Goal: Information Seeking & Learning: Learn about a topic

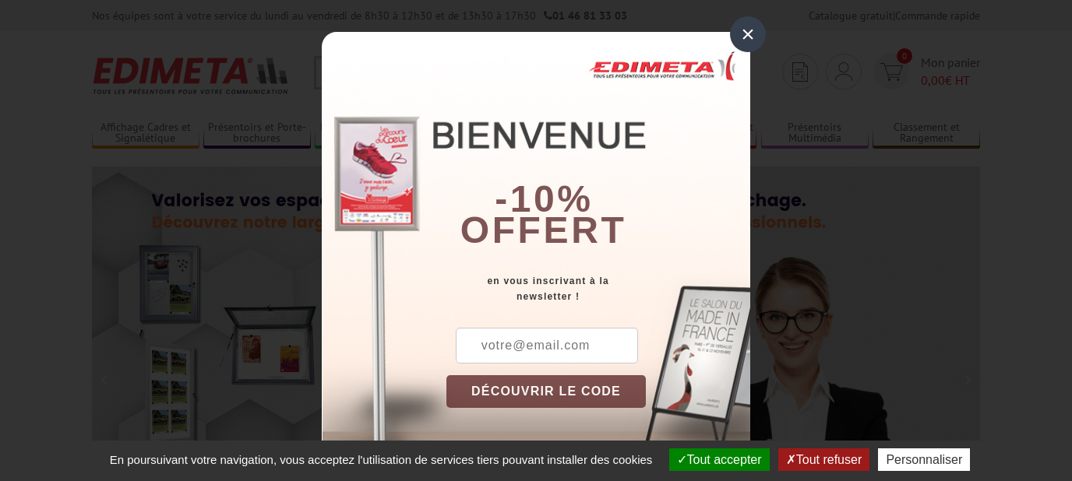
click at [758, 37] on div "×" at bounding box center [748, 34] width 36 height 36
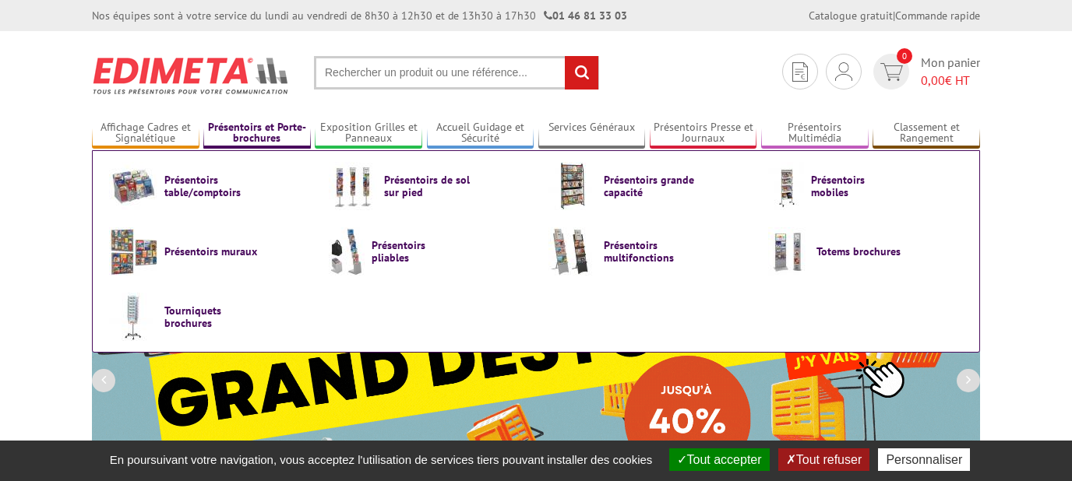
click at [269, 133] on link "Présentoirs et Porte-brochures" at bounding box center [256, 134] width 107 height 26
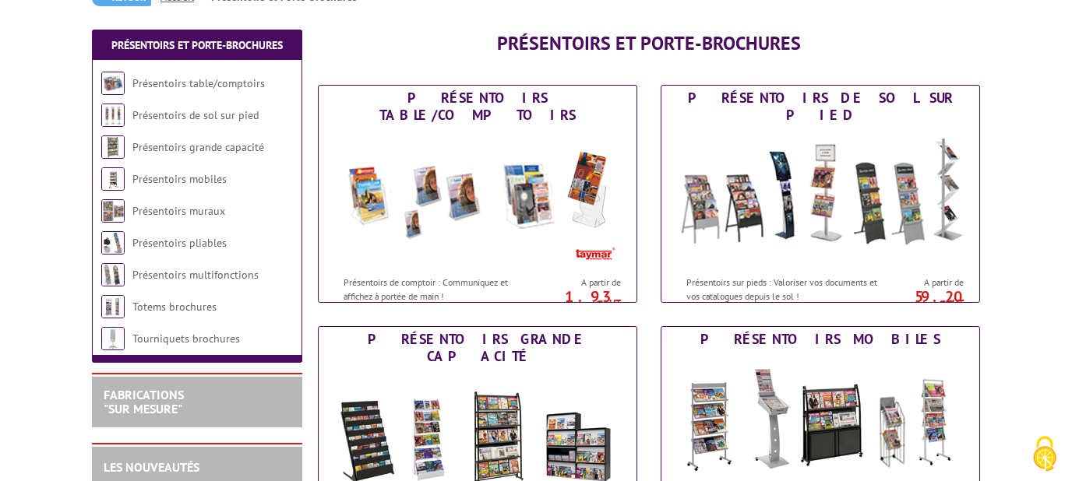
scroll to position [174, 0]
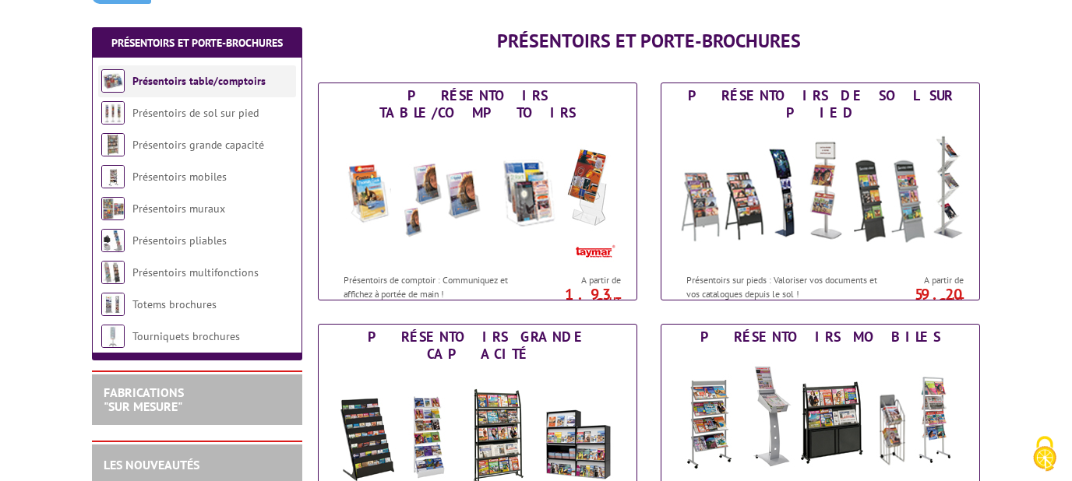
click at [236, 82] on link "Présentoirs table/comptoirs" at bounding box center [198, 81] width 133 height 14
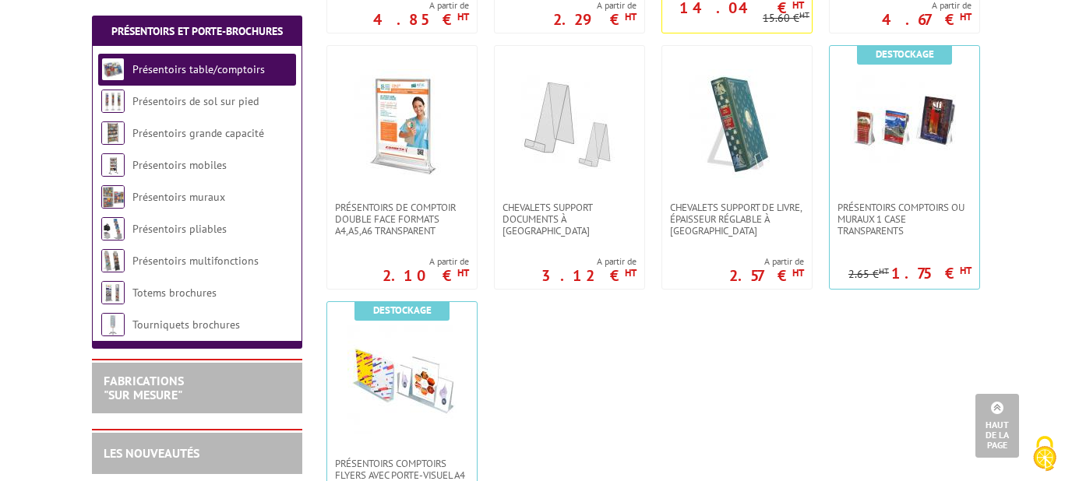
scroll to position [555, 0]
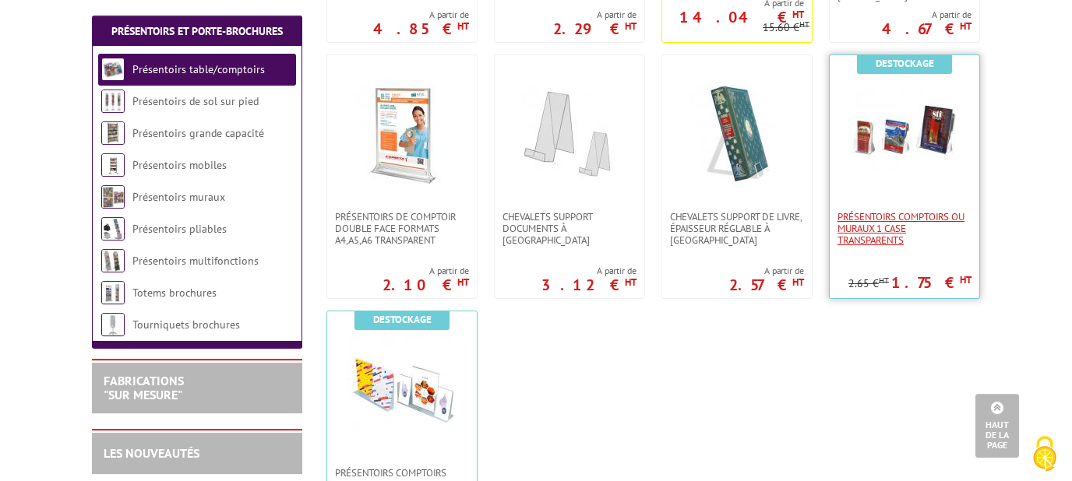
click at [934, 216] on span "Présentoirs comptoirs ou muraux 1 case Transparents" at bounding box center [904, 228] width 134 height 35
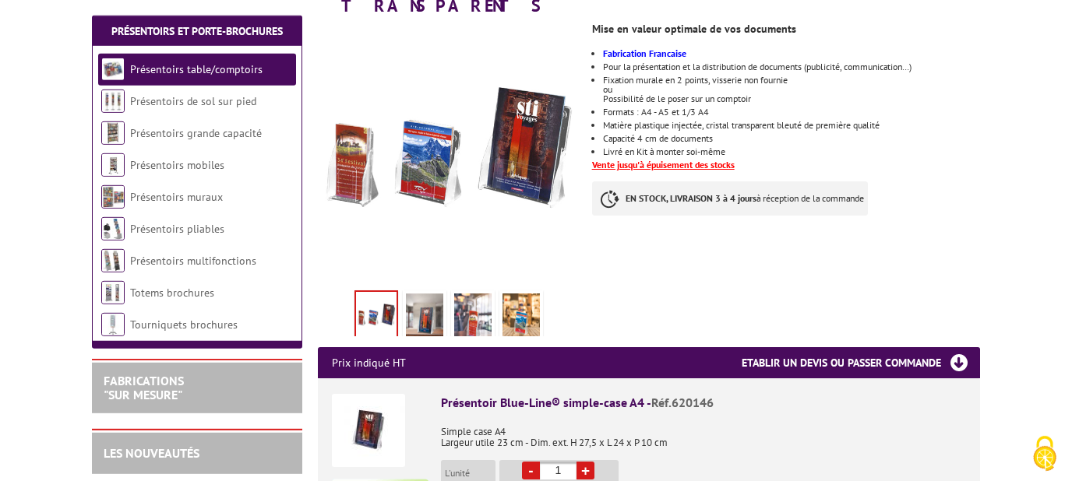
scroll to position [307, 0]
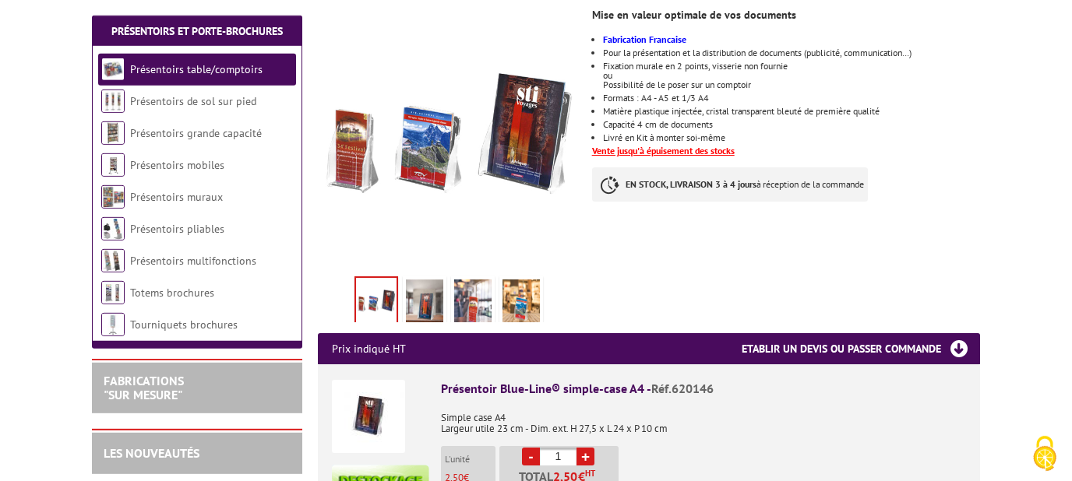
click at [435, 286] on img at bounding box center [424, 304] width 37 height 48
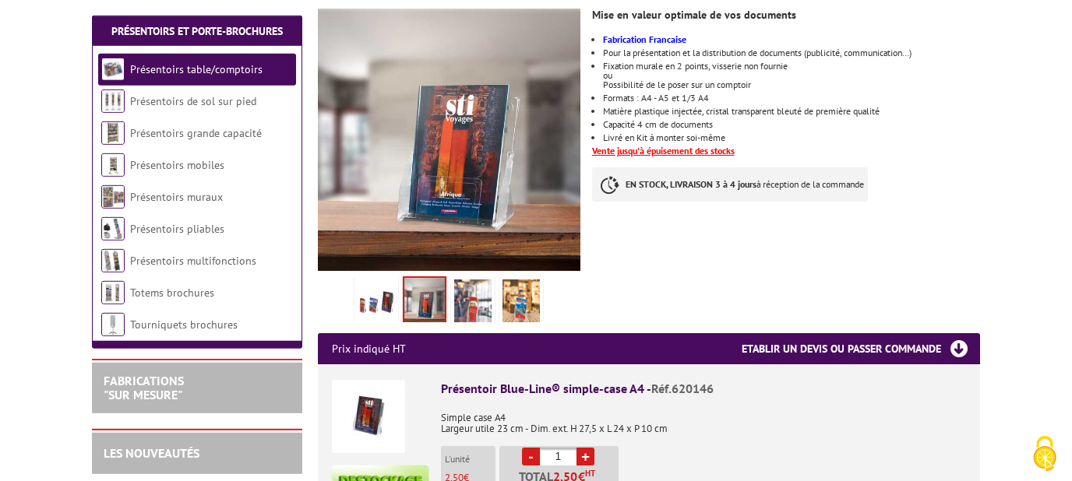
click at [461, 284] on img at bounding box center [472, 304] width 37 height 48
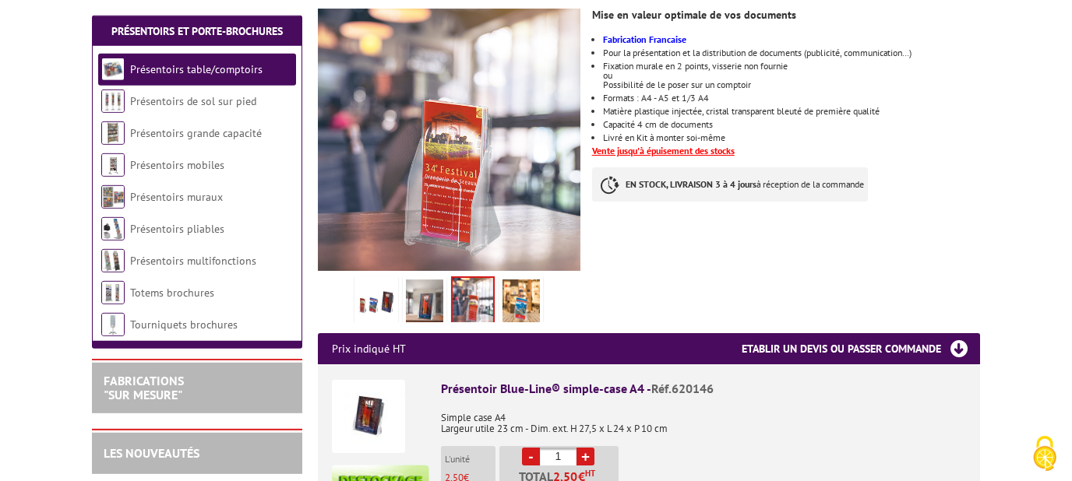
click at [519, 280] on img at bounding box center [520, 304] width 37 height 48
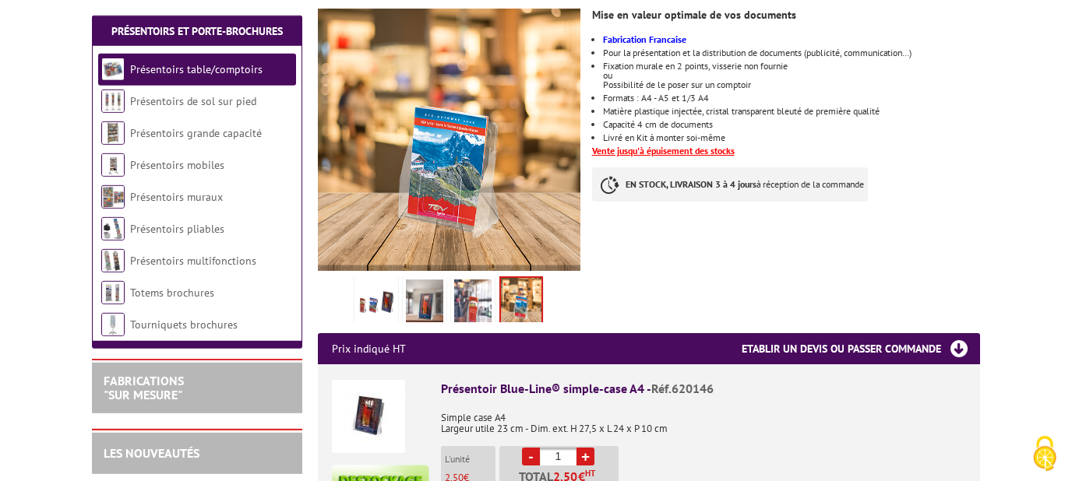
click at [370, 289] on img at bounding box center [375, 304] width 37 height 48
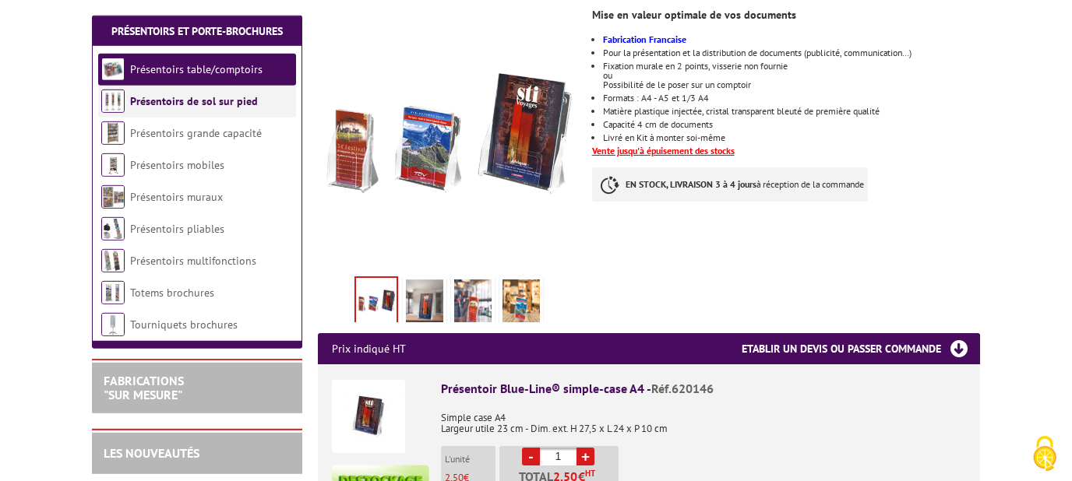
click at [220, 100] on link "Présentoirs de sol sur pied" at bounding box center [194, 101] width 128 height 14
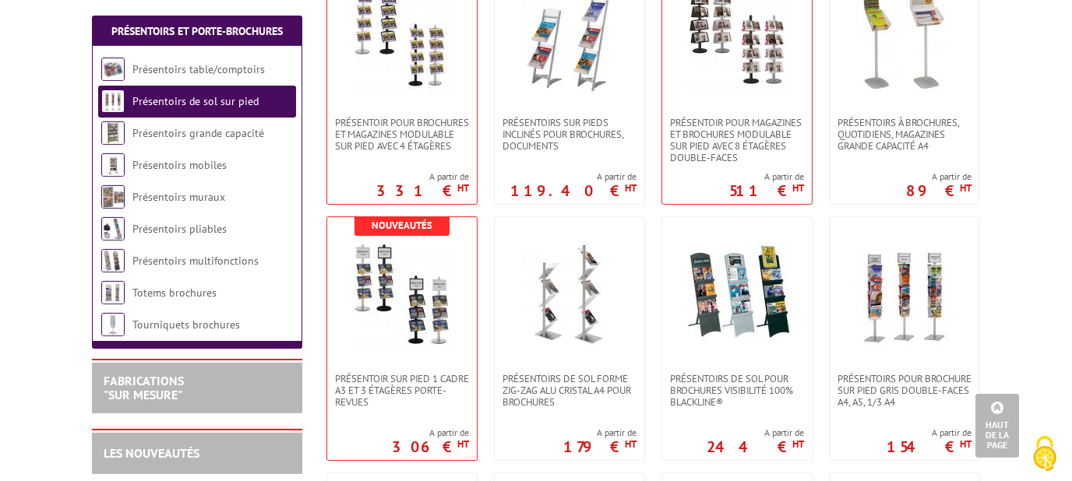
scroll to position [1154, 0]
click at [171, 168] on link "Présentoirs mobiles" at bounding box center [179, 165] width 94 height 14
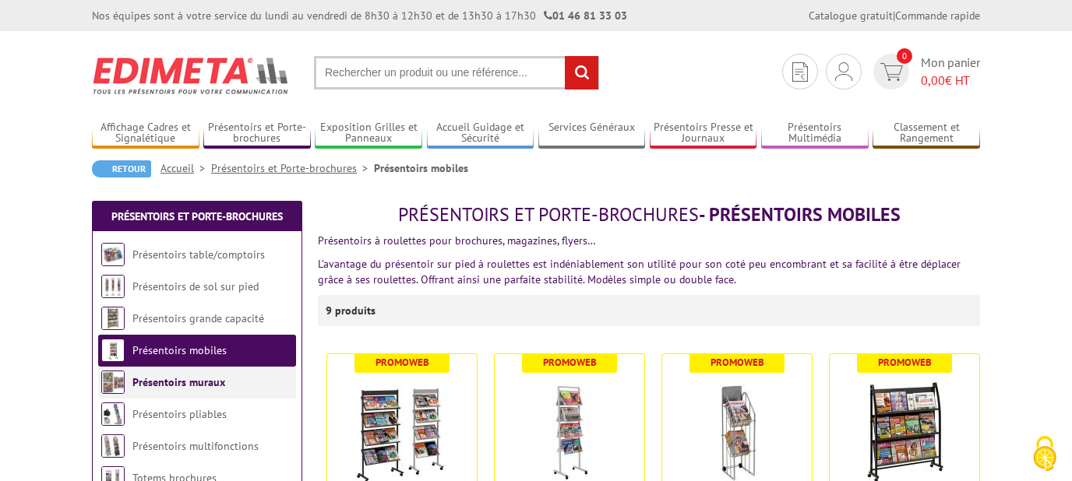
click at [199, 384] on link "Présentoirs muraux" at bounding box center [178, 382] width 93 height 14
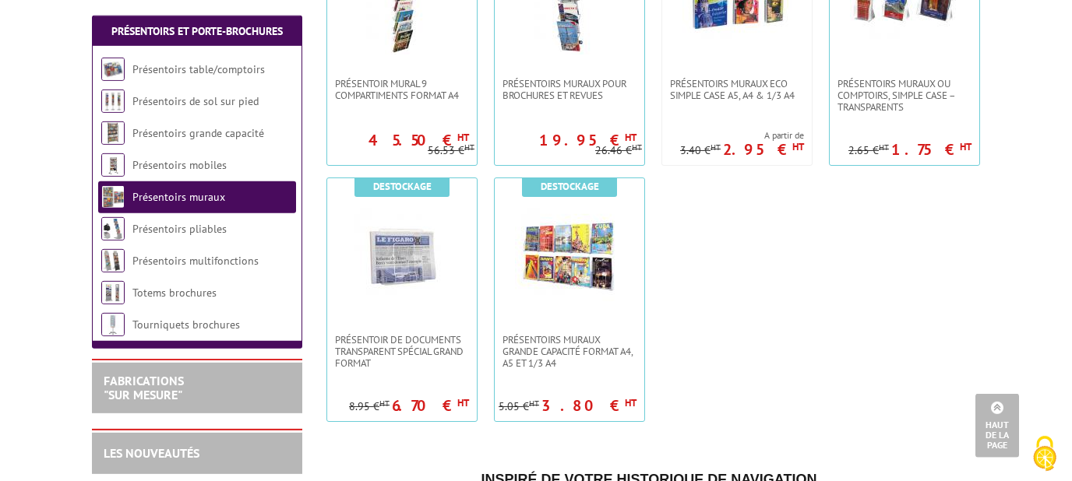
scroll to position [1209, 0]
click at [163, 238] on li "Présentoirs pliables" at bounding box center [197, 229] width 198 height 32
click at [182, 231] on link "Présentoirs pliables" at bounding box center [179, 229] width 94 height 14
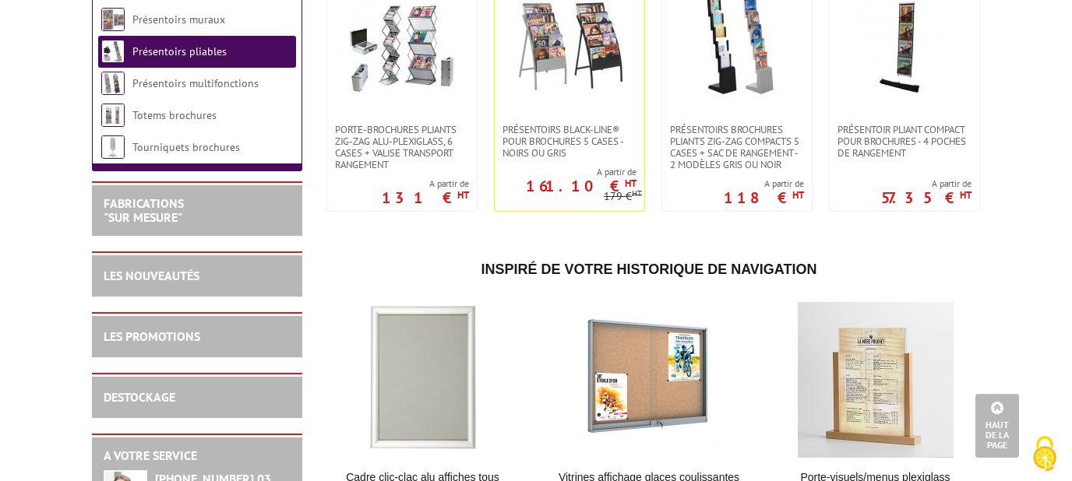
scroll to position [364, 0]
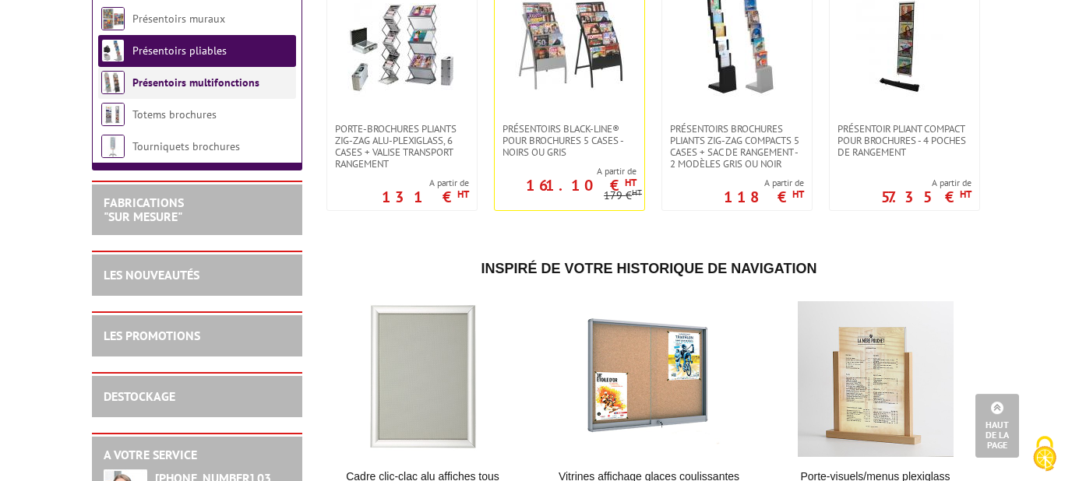
click at [206, 90] on link "Présentoirs multifonctions" at bounding box center [195, 83] width 127 height 14
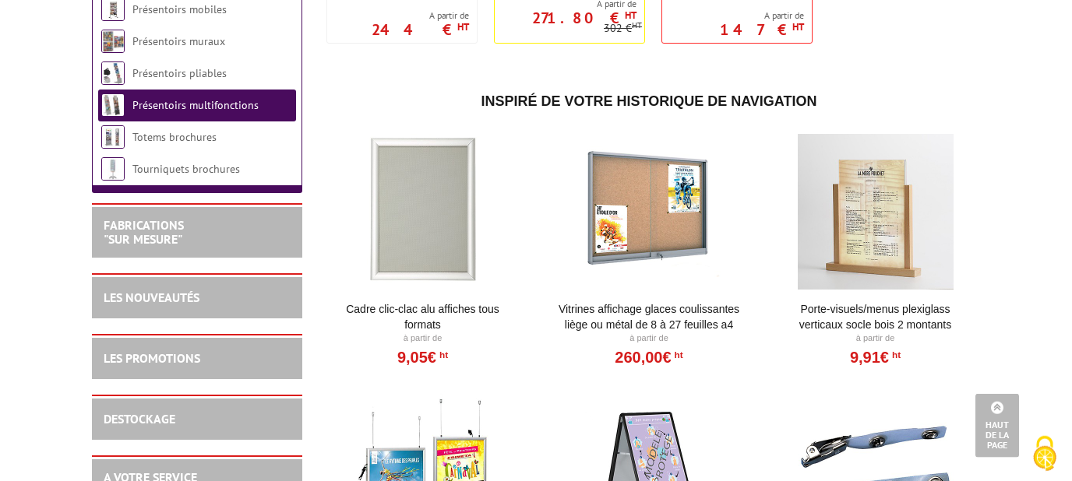
scroll to position [1300, 0]
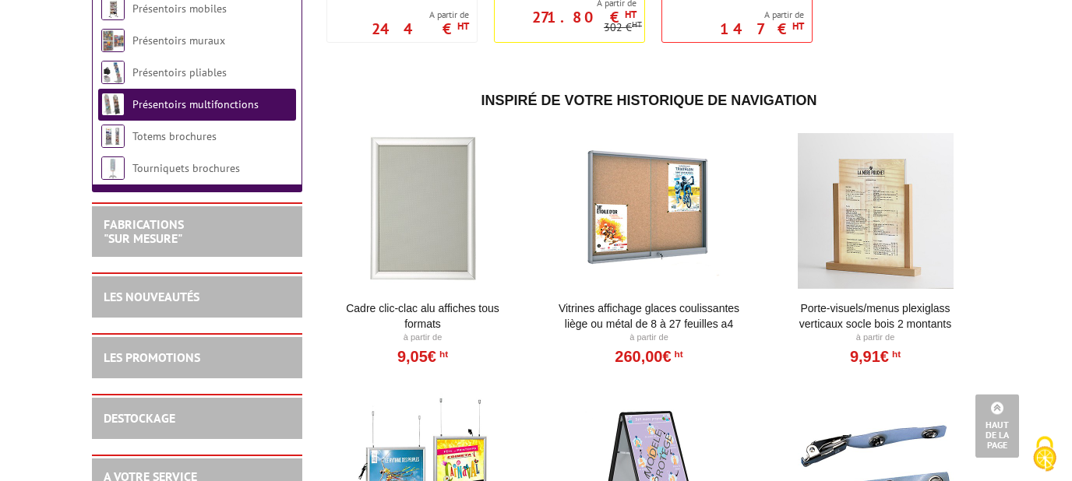
click at [899, 307] on link "Porte-Visuels/Menus Plexiglass Verticaux Socle Bois 2 Montants" at bounding box center [875, 316] width 192 height 31
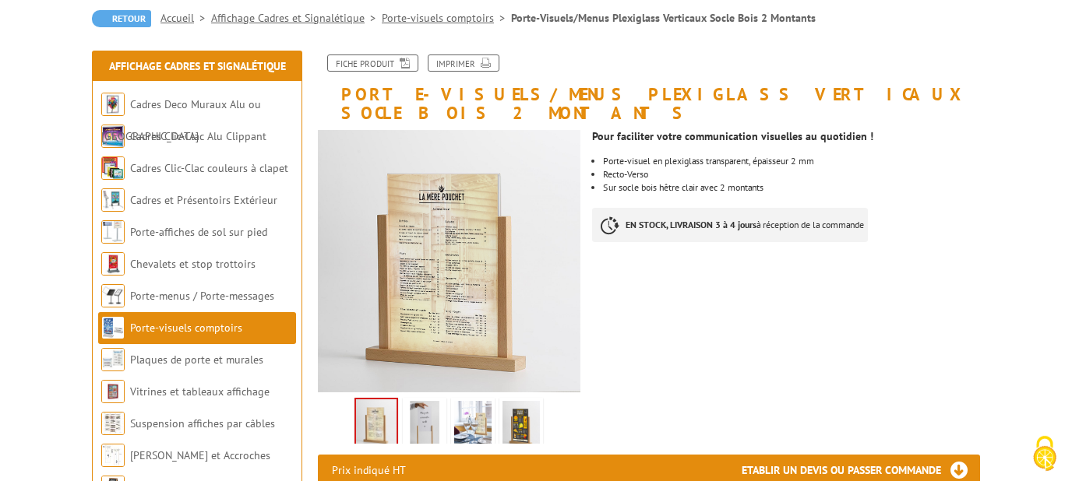
scroll to position [174, 0]
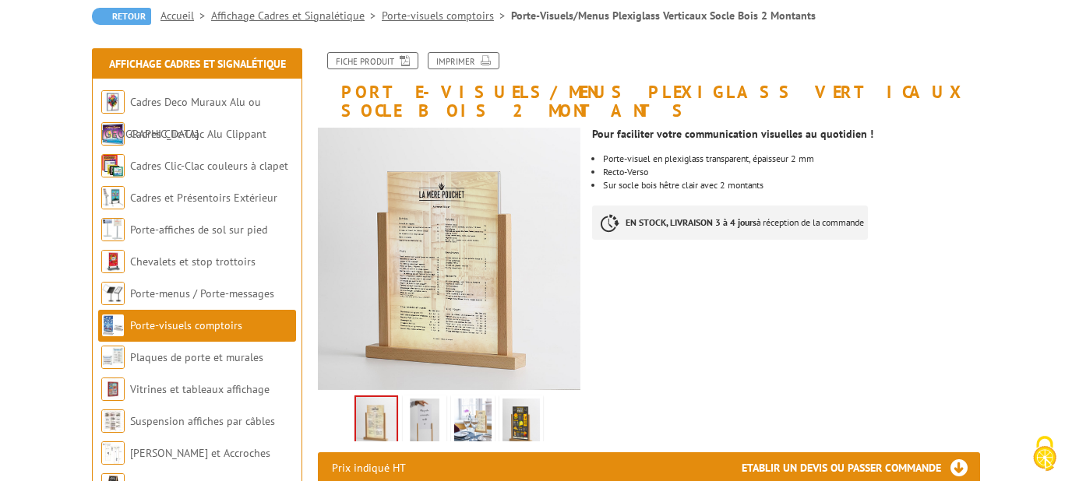
click at [433, 399] on img at bounding box center [424, 423] width 37 height 48
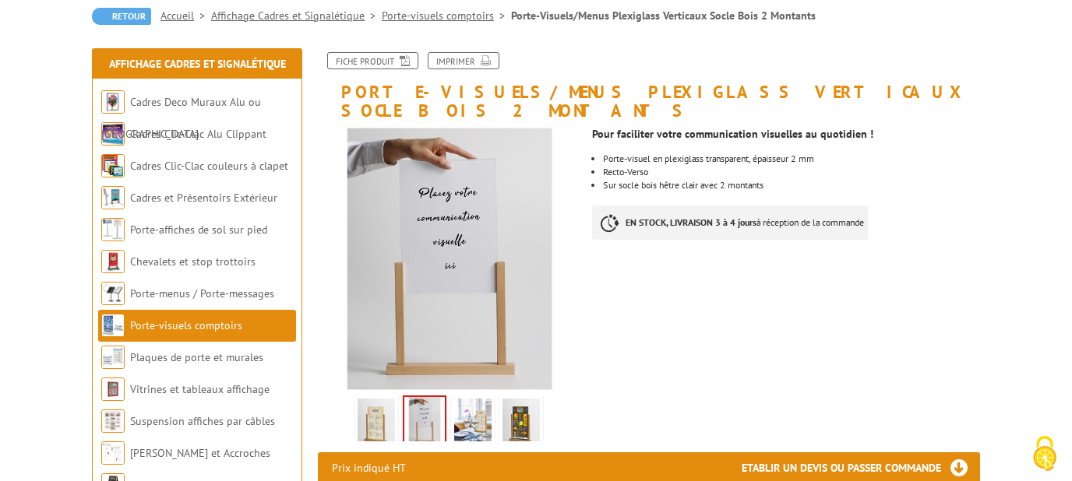
click at [477, 399] on img at bounding box center [472, 423] width 37 height 48
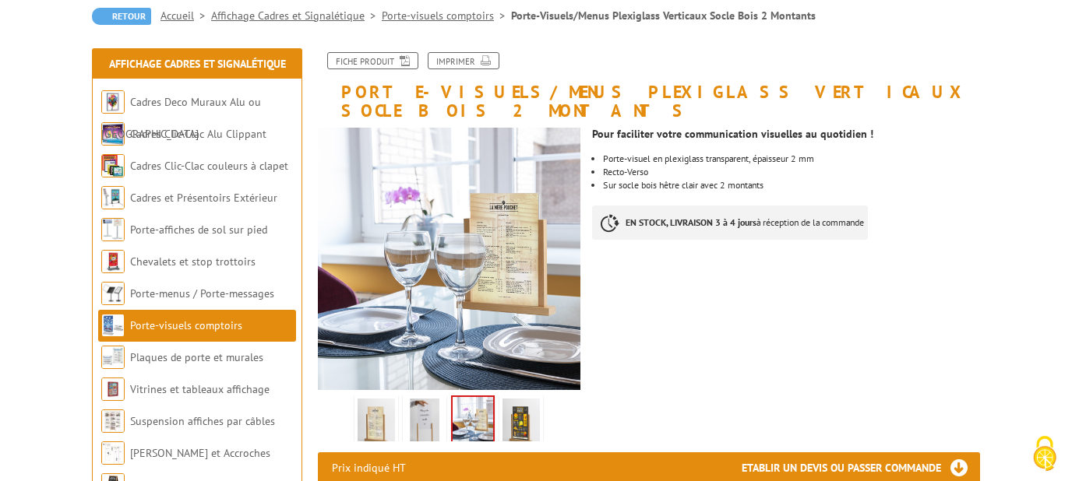
click at [524, 399] on img at bounding box center [520, 423] width 37 height 48
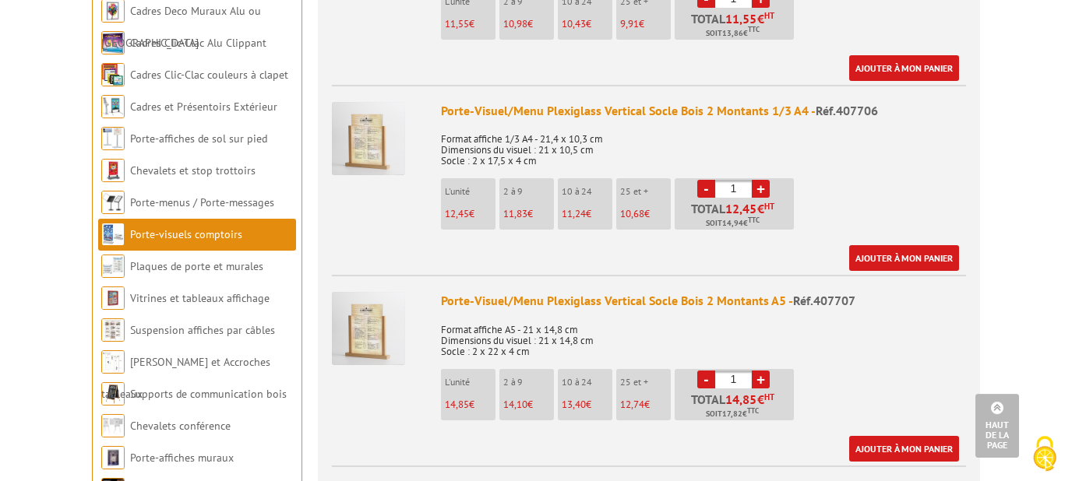
scroll to position [762, 0]
click at [227, 132] on link "Porte-affiches de sol sur pied" at bounding box center [199, 139] width 139 height 14
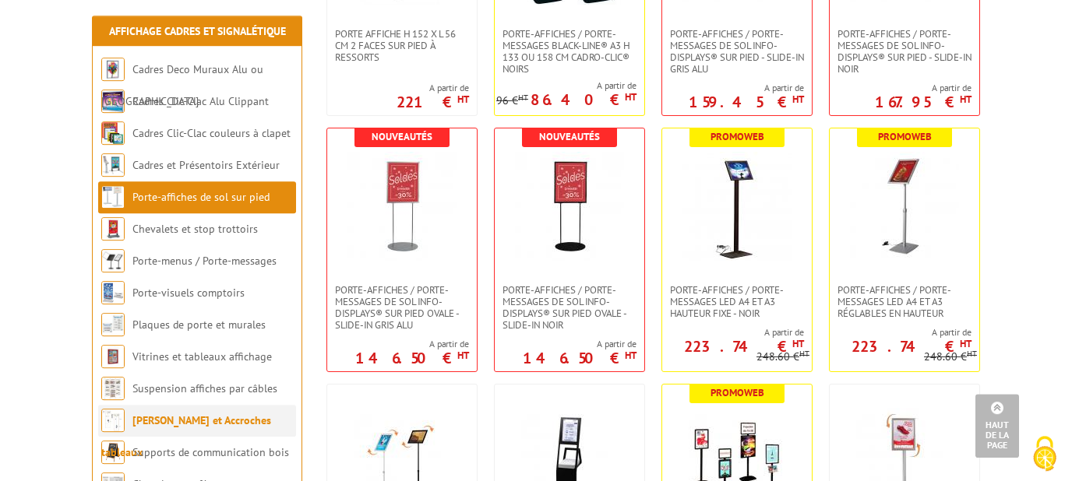
scroll to position [483, 0]
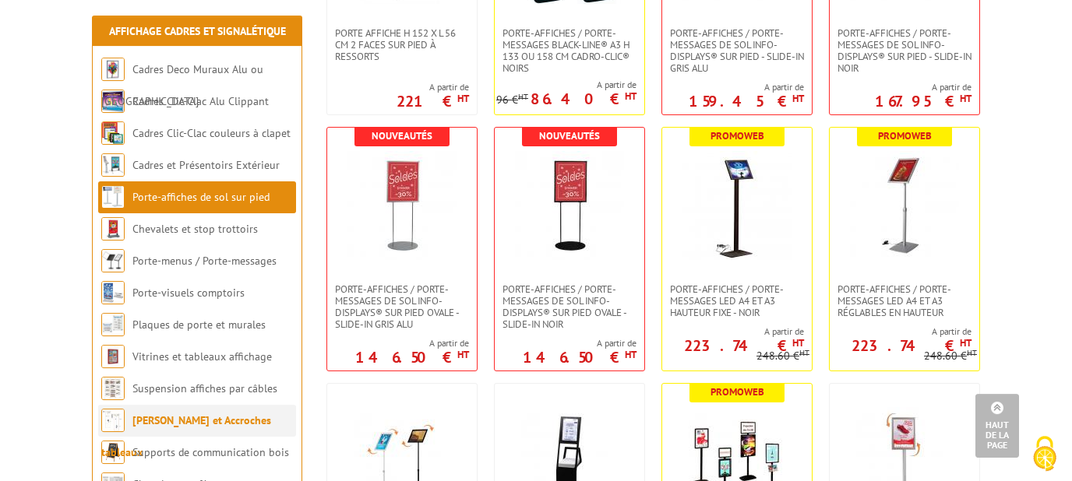
click at [170, 424] on link "[PERSON_NAME] et Accroches tableaux" at bounding box center [186, 437] width 170 height 46
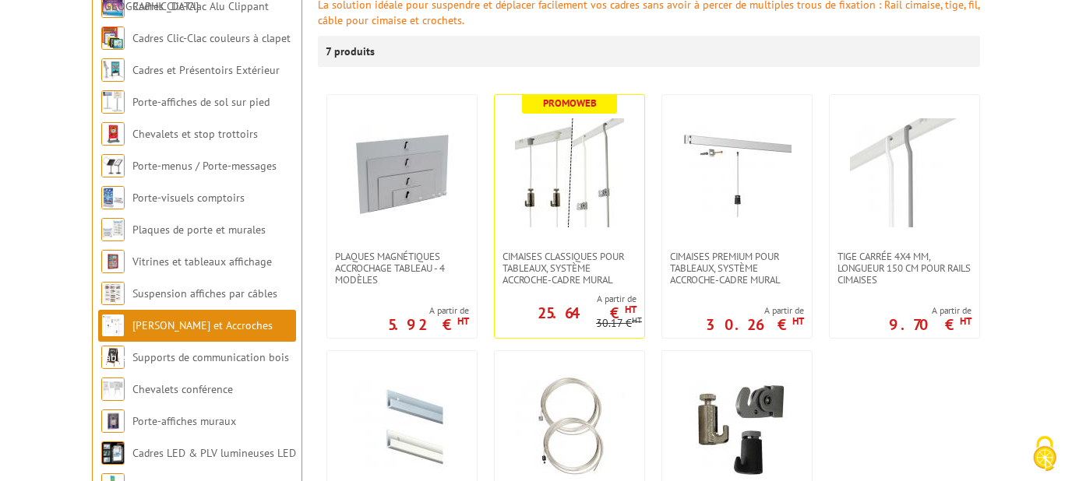
scroll to position [301, 0]
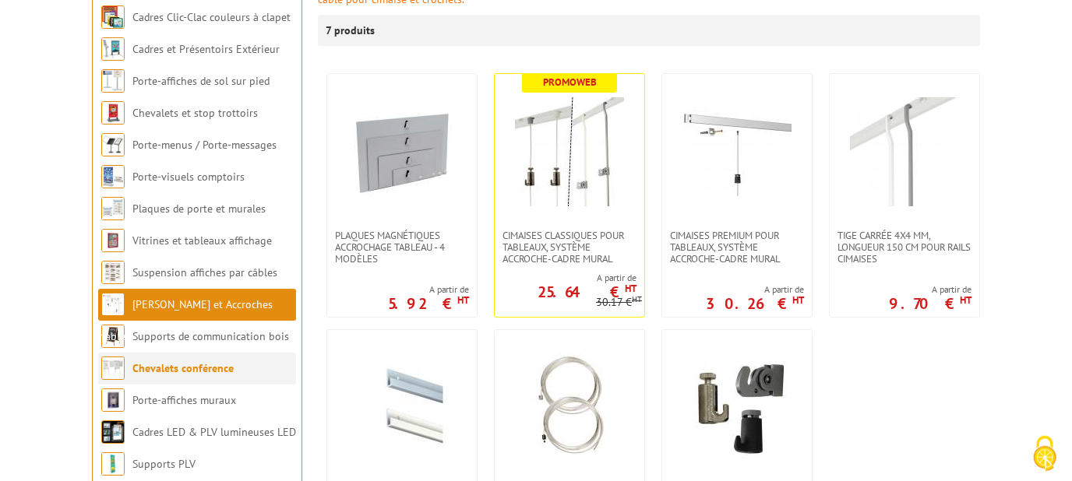
click at [192, 373] on link "Chevalets conférence" at bounding box center [182, 368] width 101 height 14
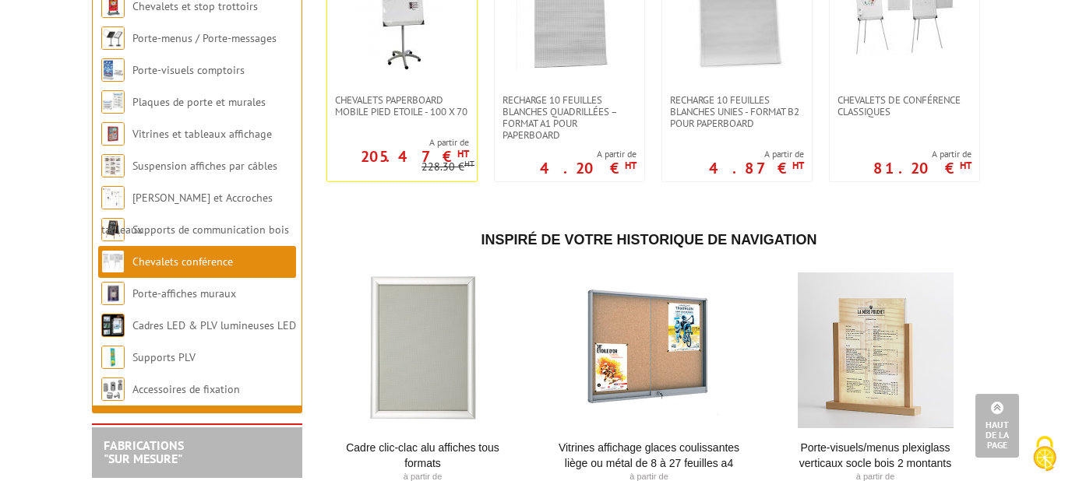
scroll to position [431, 0]
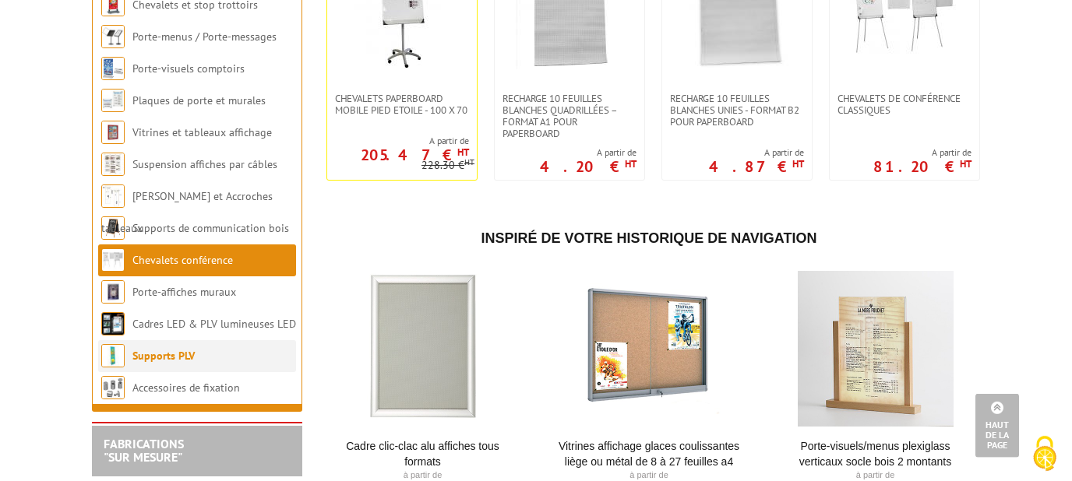
click at [185, 349] on link "Supports PLV" at bounding box center [163, 356] width 62 height 14
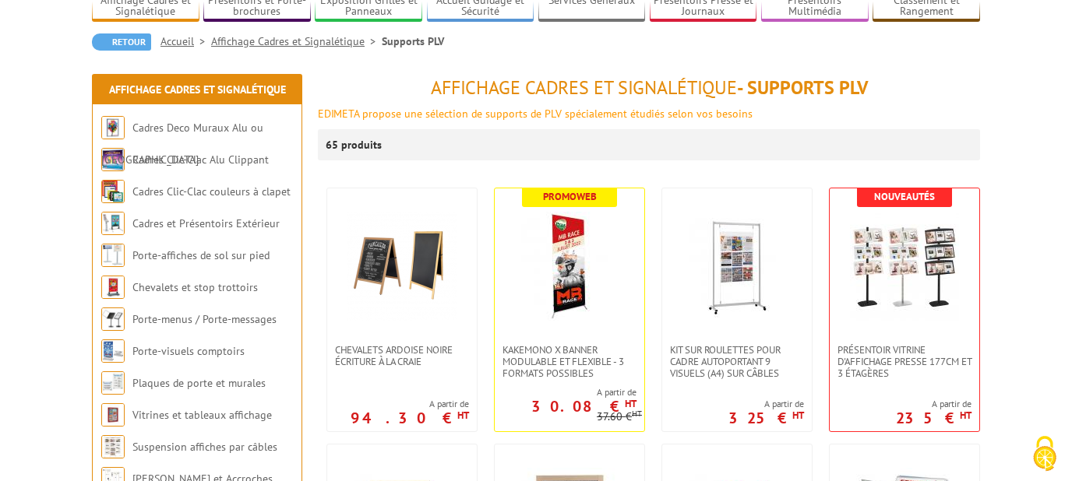
scroll to position [143, 0]
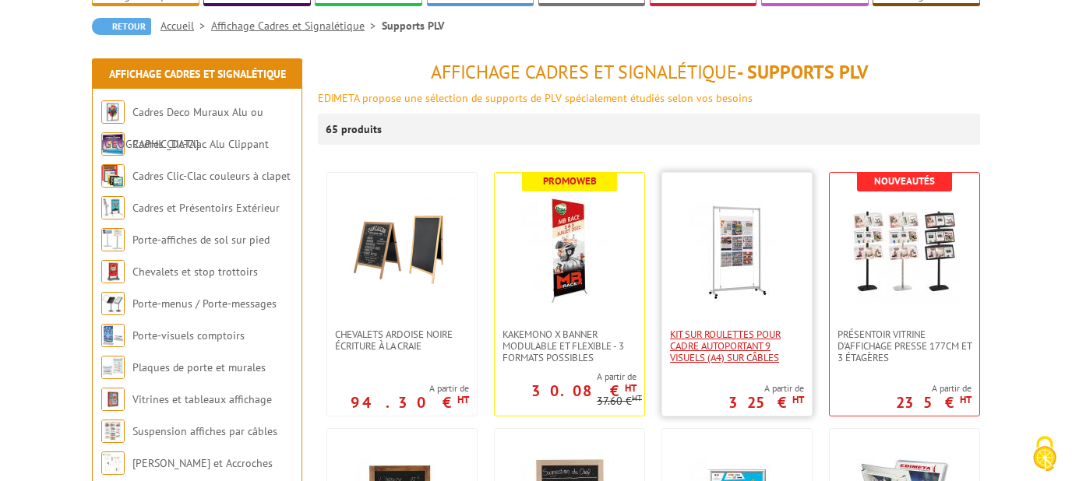
click at [742, 350] on span "Kit sur roulettes pour cadre autoportant 9 visuels (A4) sur câbles" at bounding box center [737, 346] width 134 height 35
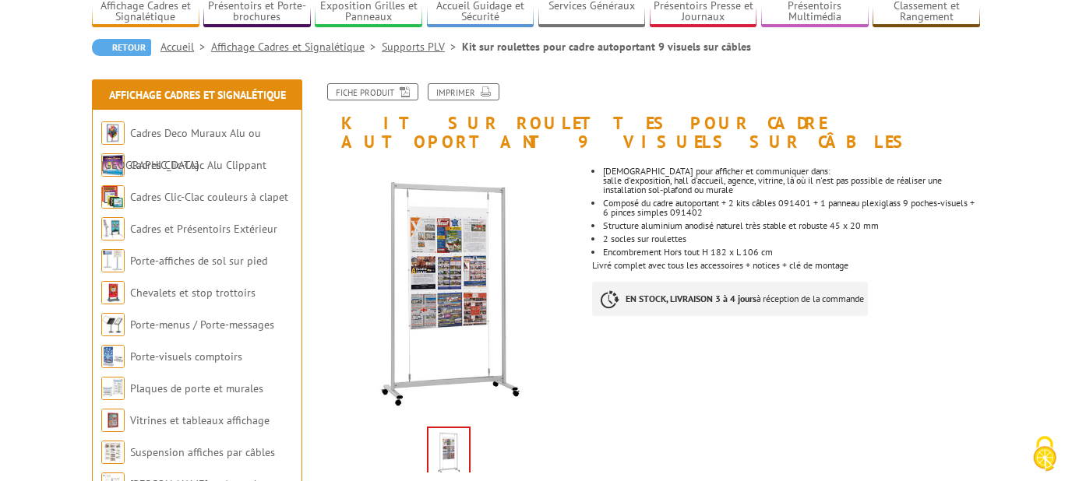
scroll to position [121, 0]
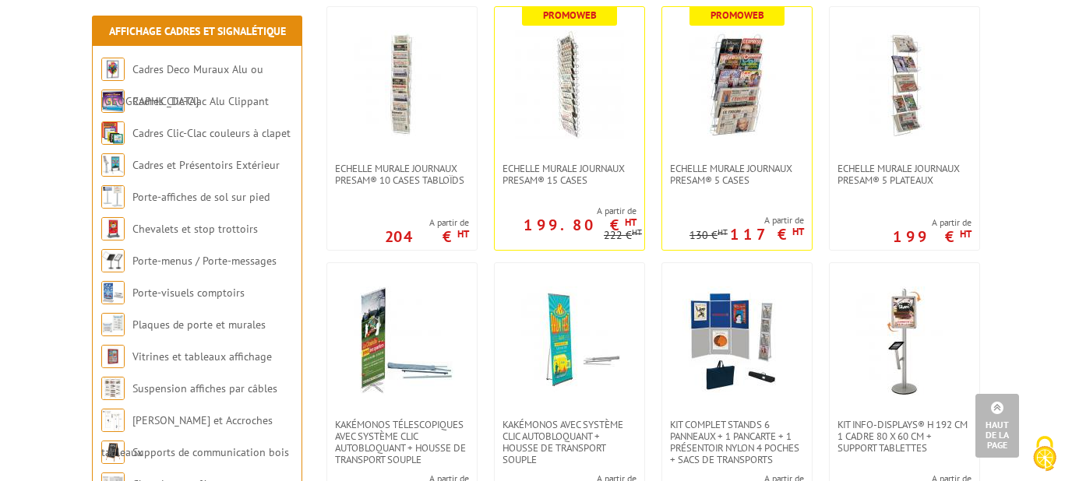
scroll to position [1077, 0]
click at [692, 174] on span "Echelle murale journaux Presam® 5 cases" at bounding box center [737, 174] width 134 height 23
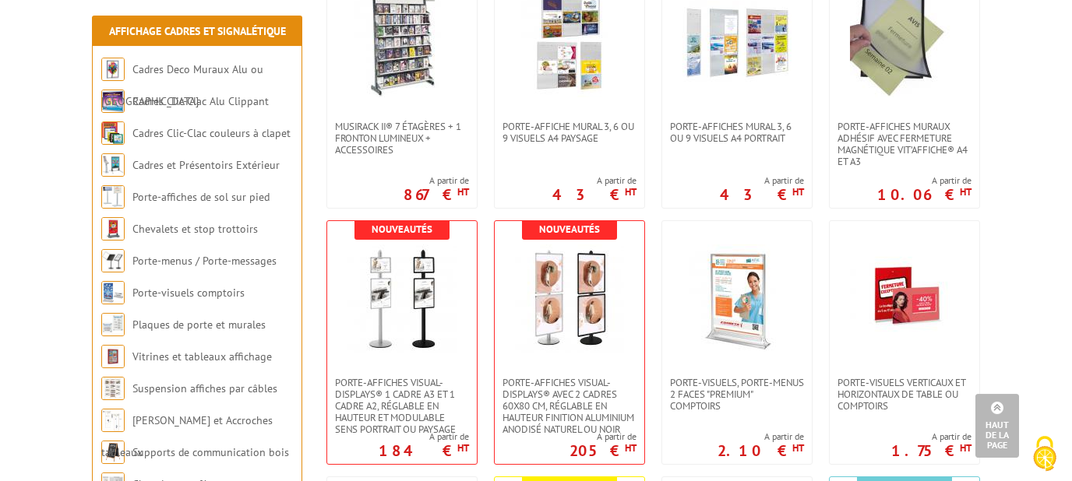
scroll to position [2389, 0]
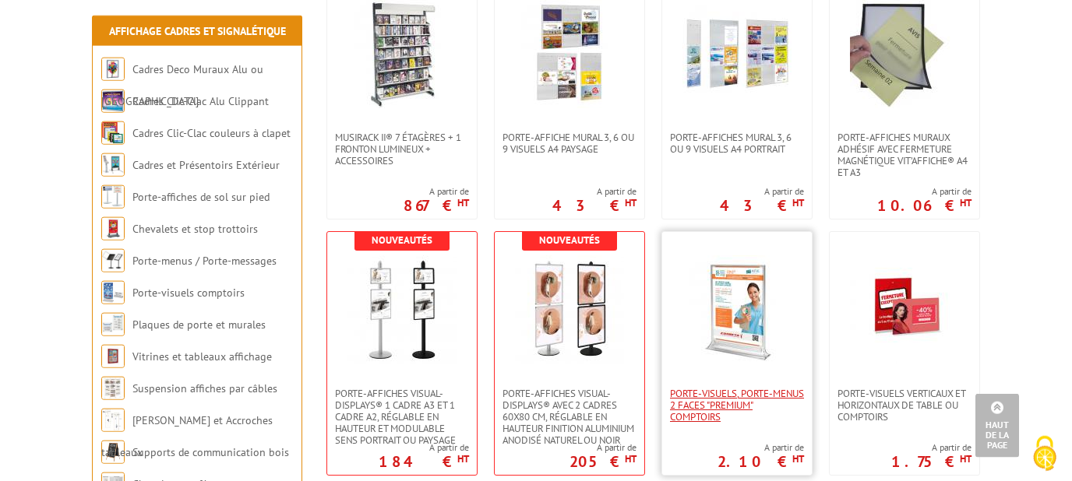
click at [710, 403] on span "Porte-visuels, Porte-menus 2 faces "Premium" comptoirs" at bounding box center [737, 405] width 134 height 35
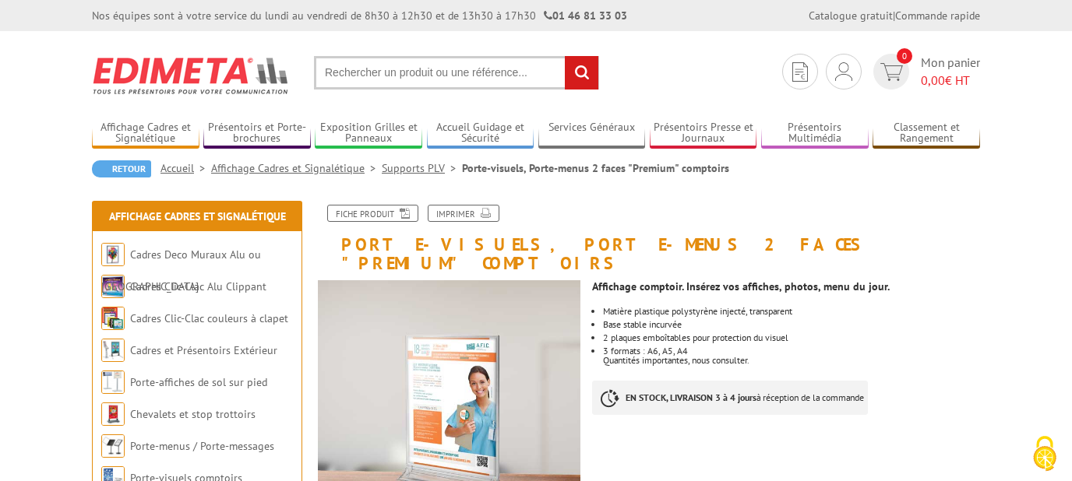
click at [421, 70] on input "text" at bounding box center [456, 72] width 285 height 33
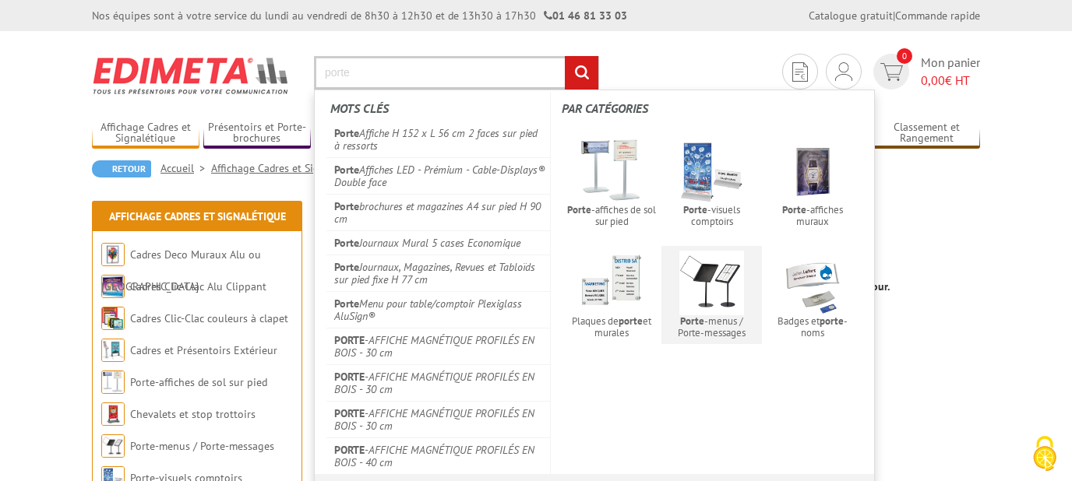
type input "porte"
click at [719, 276] on img at bounding box center [711, 283] width 65 height 65
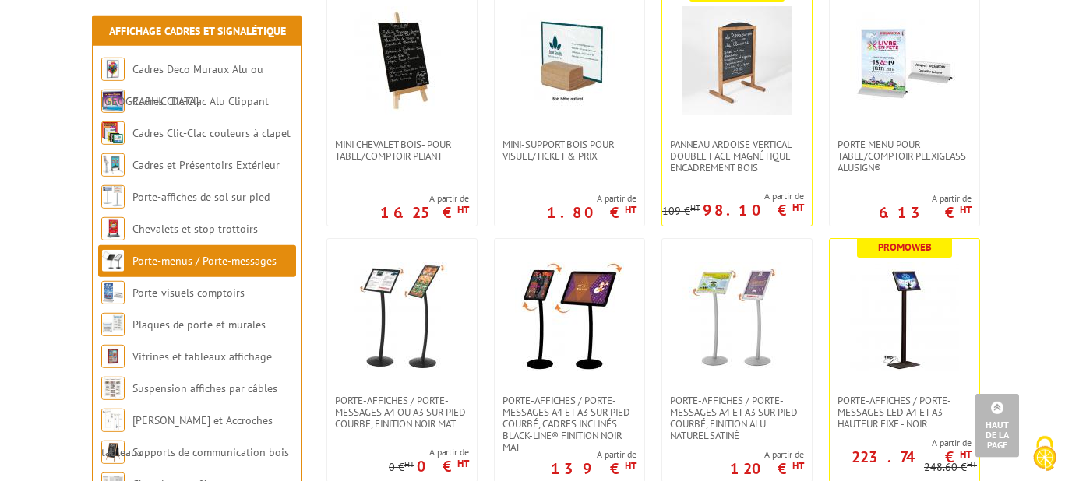
scroll to position [892, 0]
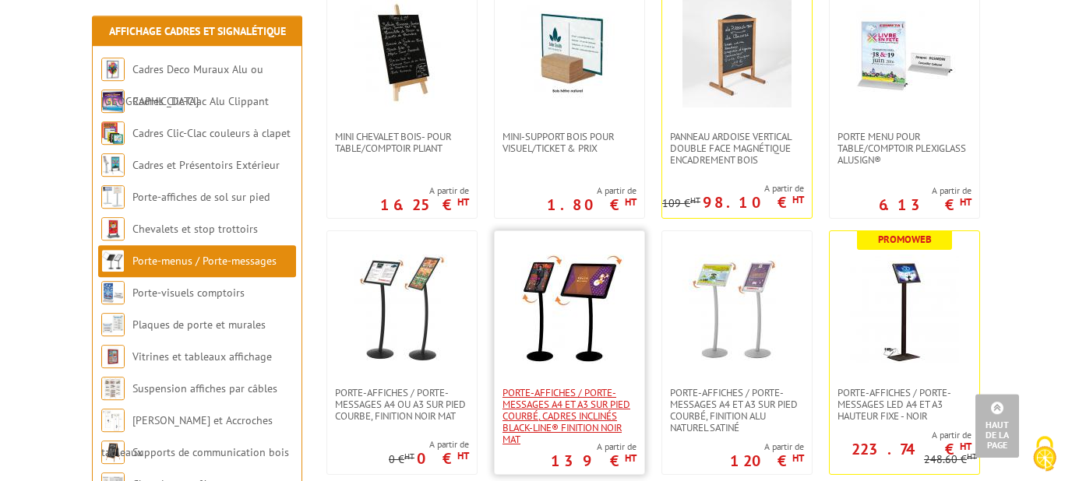
click at [562, 410] on span "Porte-affiches / Porte-messages A4 et A3 sur pied courbé, cadres inclinés Black…" at bounding box center [569, 416] width 134 height 58
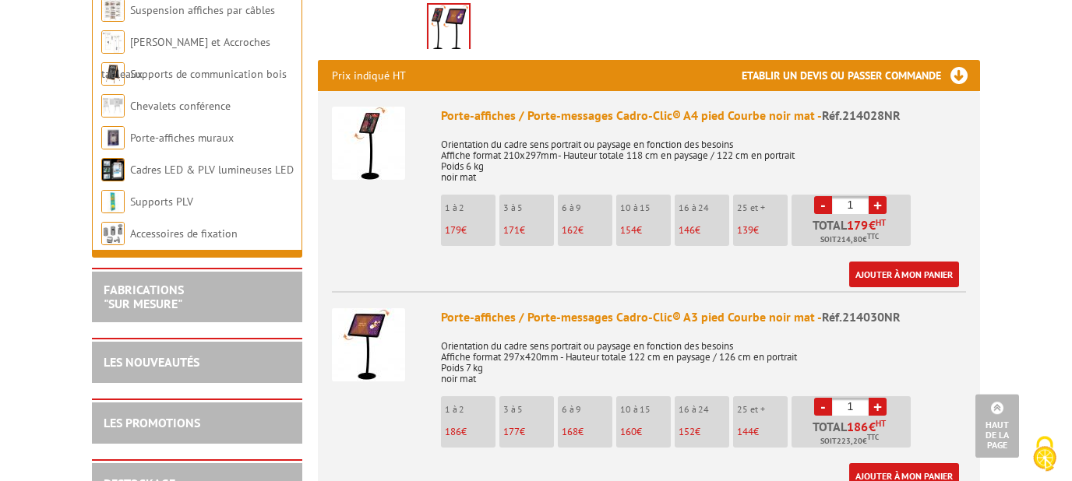
scroll to position [567, 0]
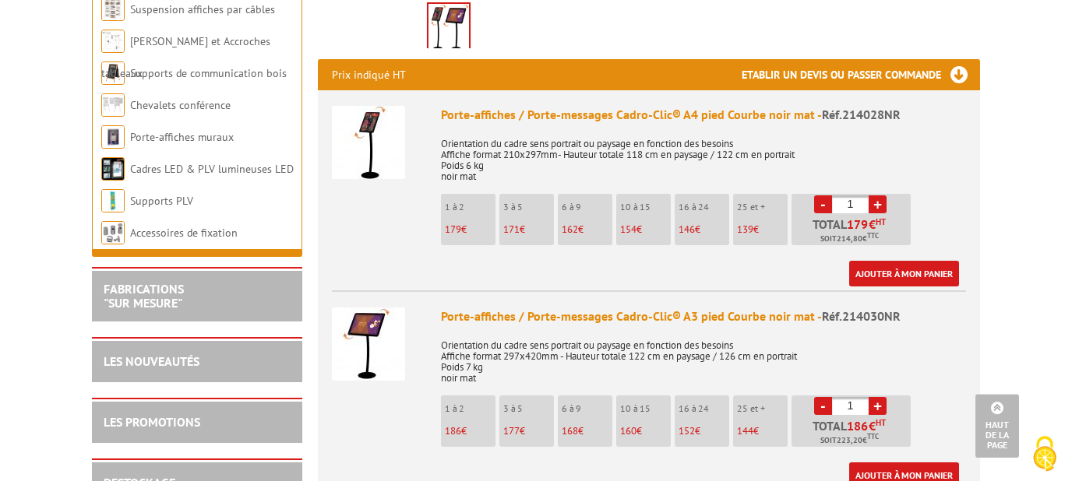
click at [367, 311] on img at bounding box center [368, 344] width 73 height 73
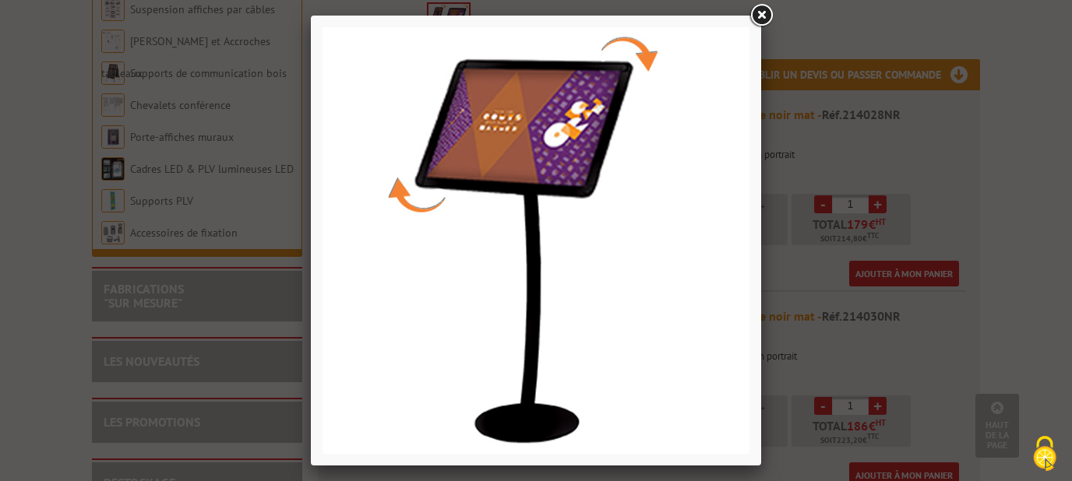
click at [766, 17] on link at bounding box center [761, 16] width 28 height 28
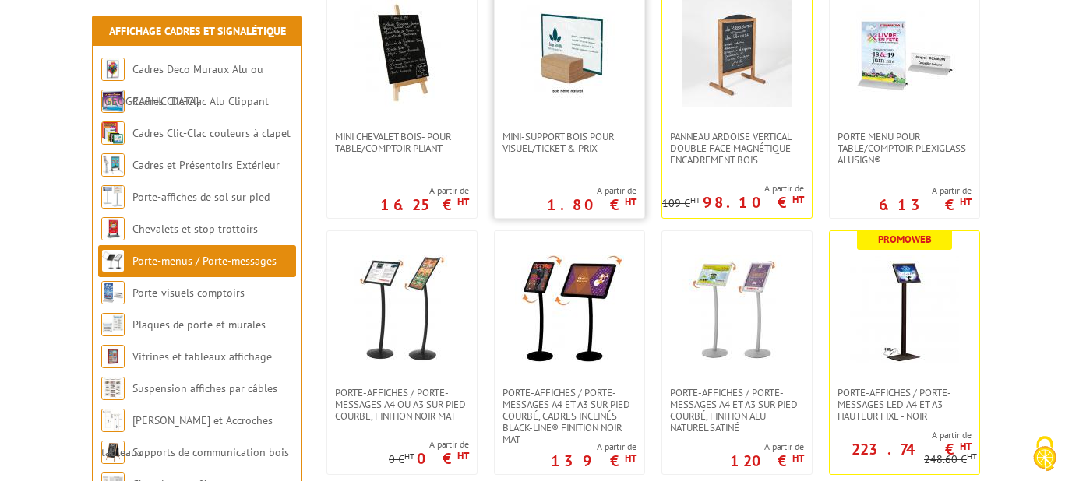
scroll to position [892, 0]
click at [722, 301] on img at bounding box center [736, 308] width 109 height 109
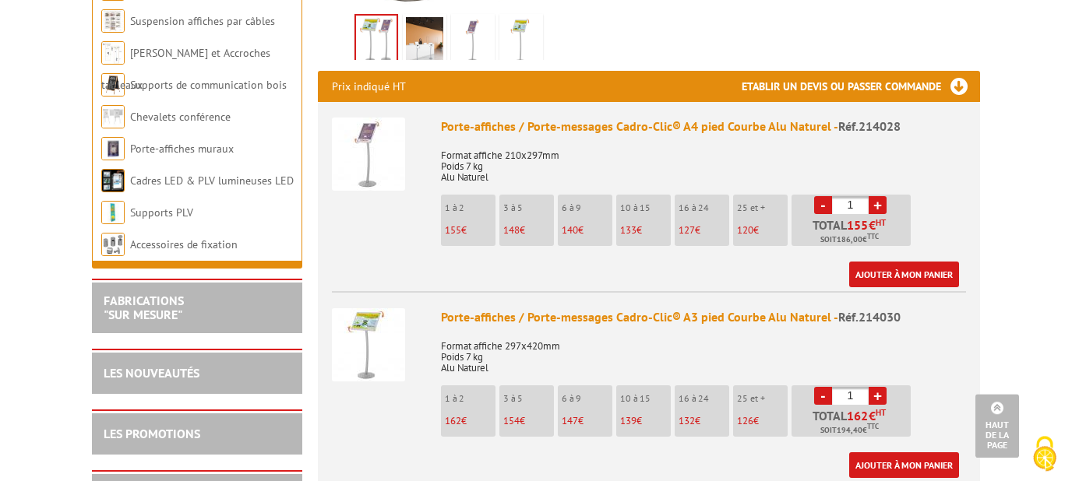
scroll to position [553, 0]
click at [722, 308] on div "Porte-affiches / Porte-messages Cadro-Clic® A3 pied Courbe Alu Naturel - Réf.21…" at bounding box center [703, 317] width 525 height 18
click at [371, 308] on img at bounding box center [368, 344] width 73 height 73
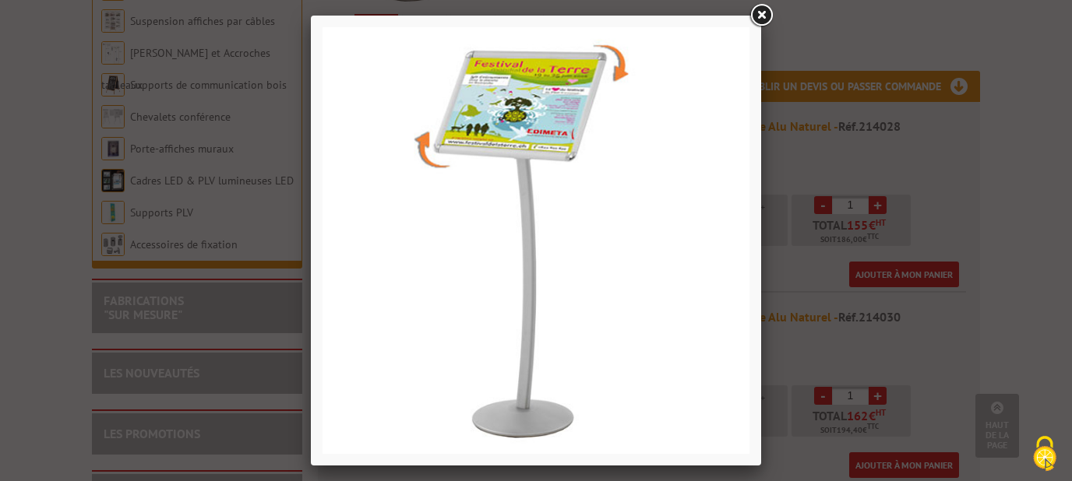
click at [759, 16] on link at bounding box center [761, 16] width 28 height 28
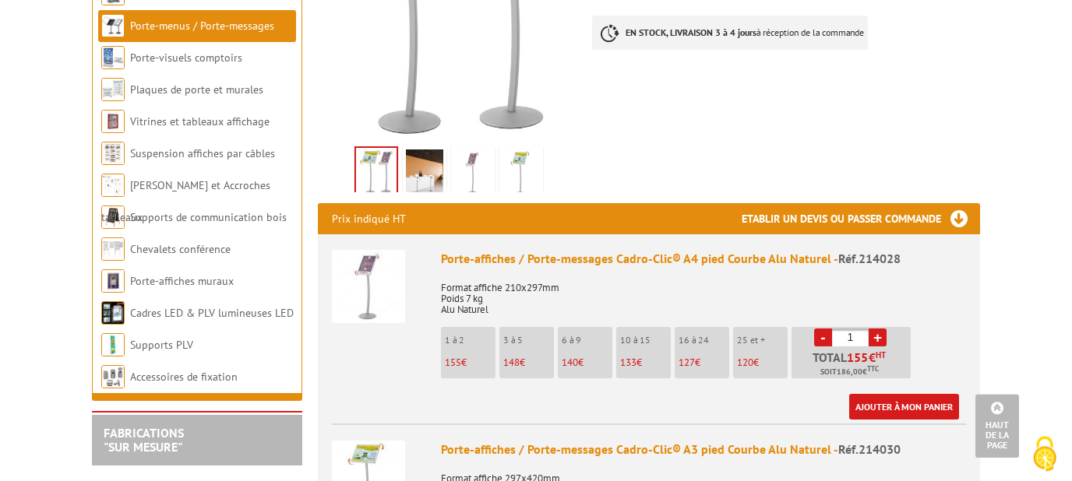
scroll to position [419, 0]
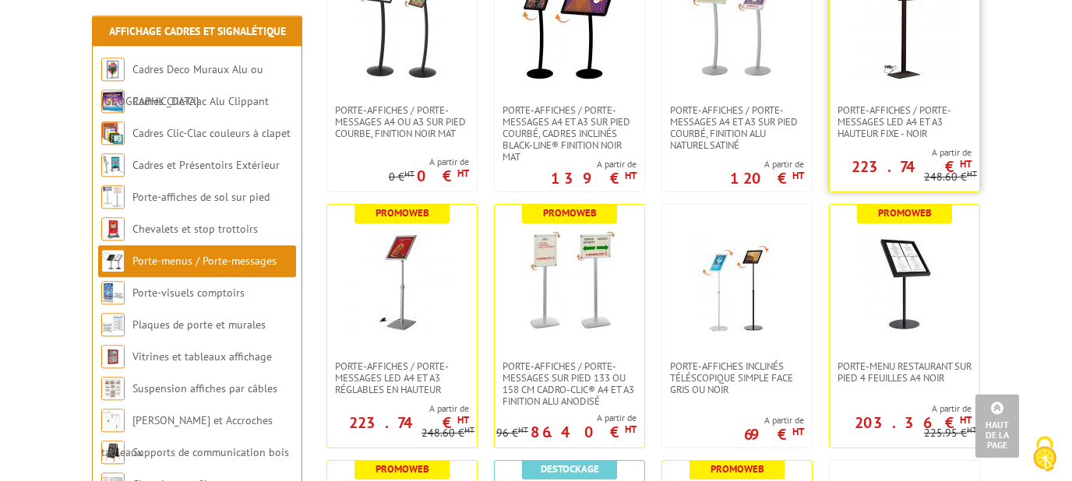
scroll to position [1173, 0]
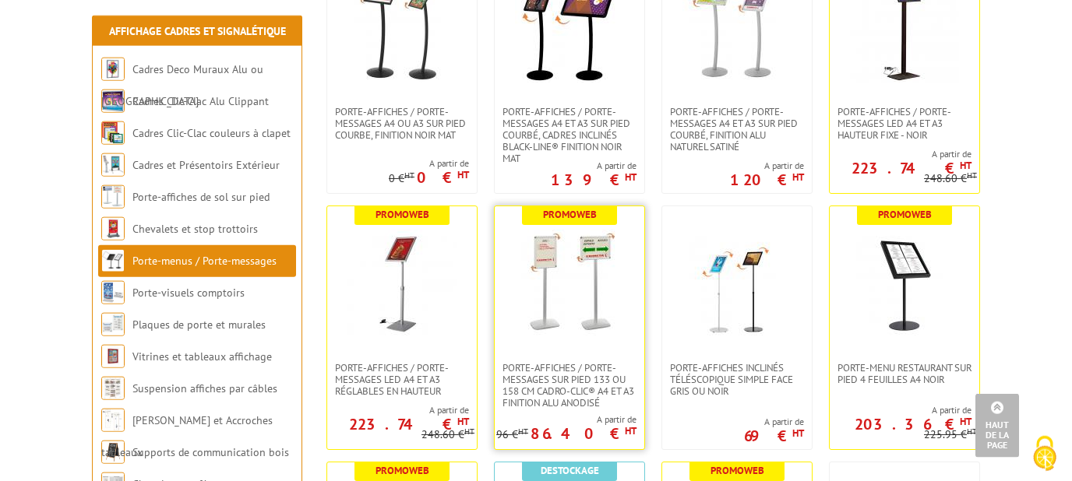
click at [562, 262] on img at bounding box center [569, 284] width 109 height 109
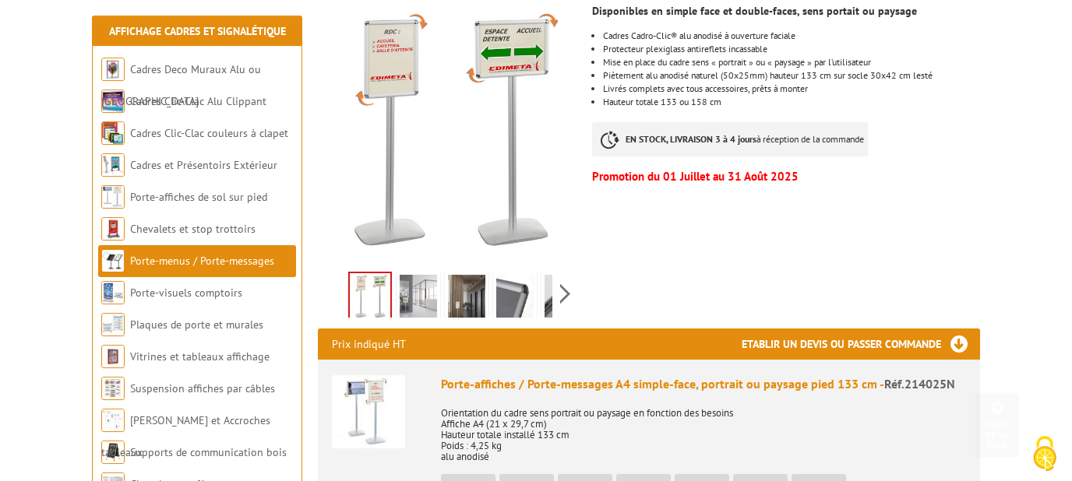
scroll to position [354, 0]
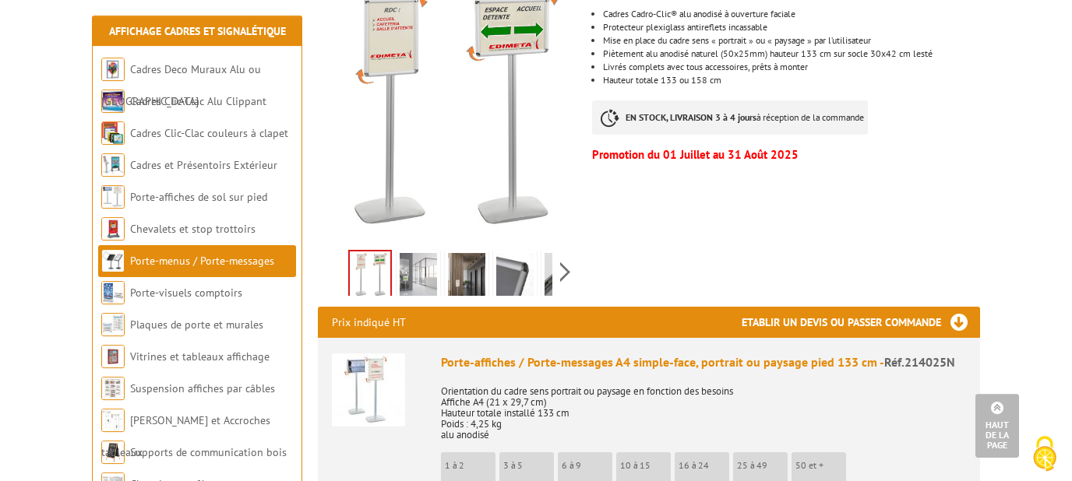
click at [427, 259] on img at bounding box center [417, 277] width 37 height 48
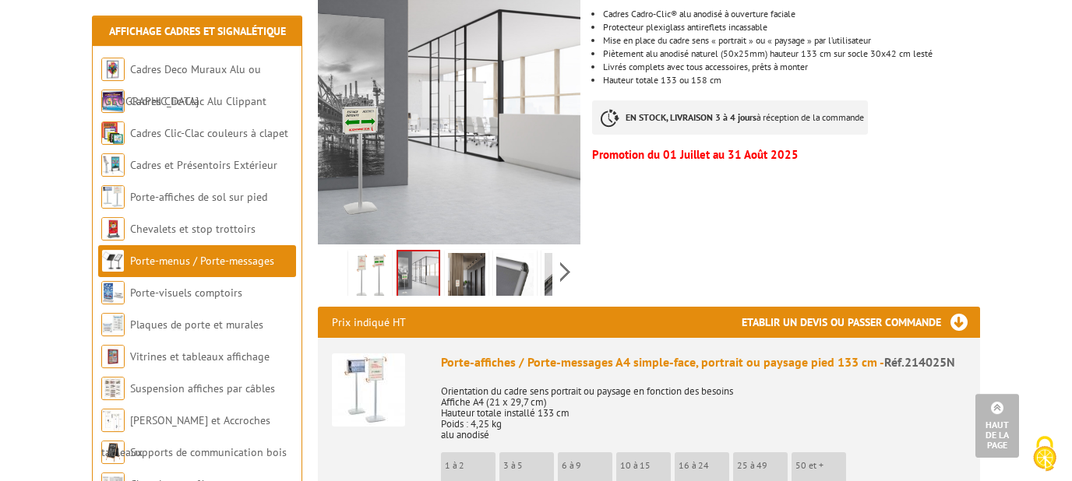
click at [392, 372] on img at bounding box center [368, 390] width 73 height 73
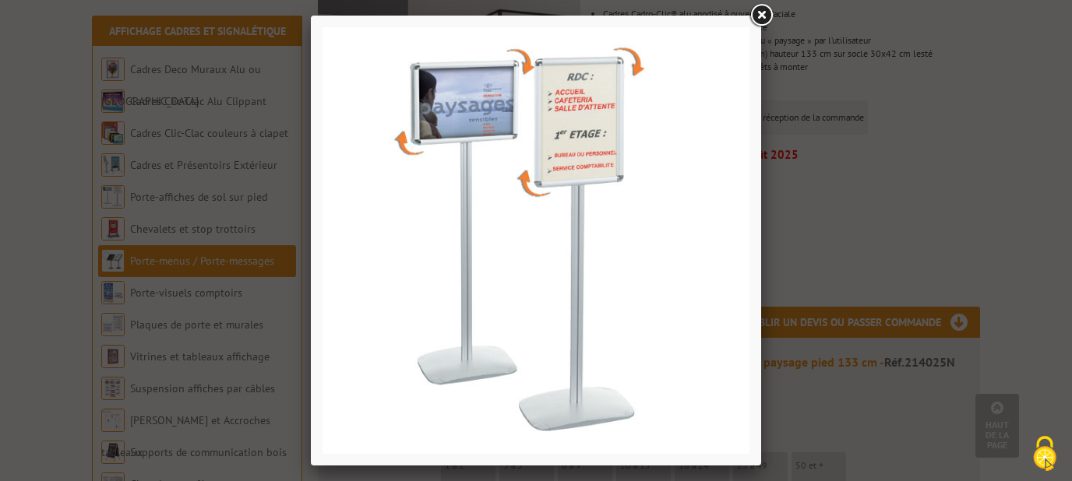
click at [759, 23] on link at bounding box center [761, 16] width 28 height 28
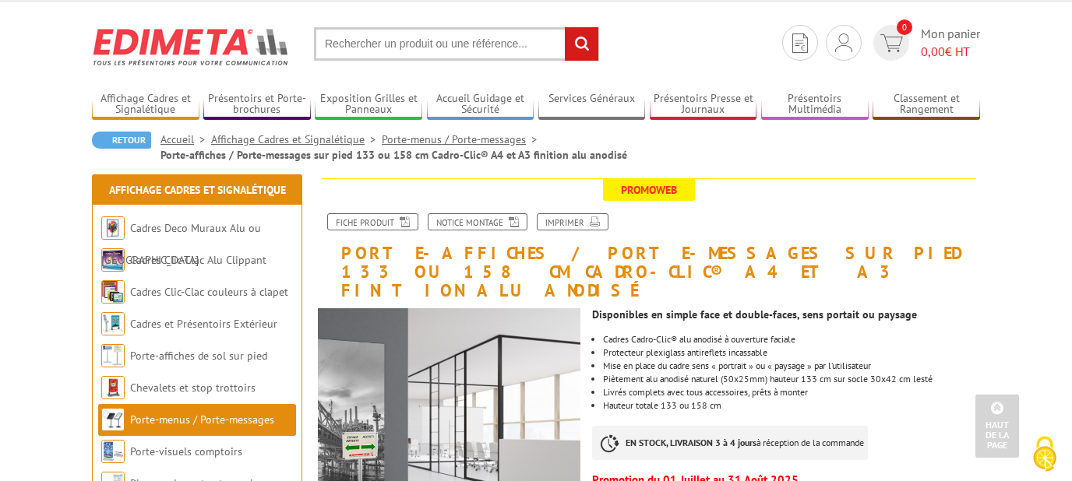
scroll to position [0, 0]
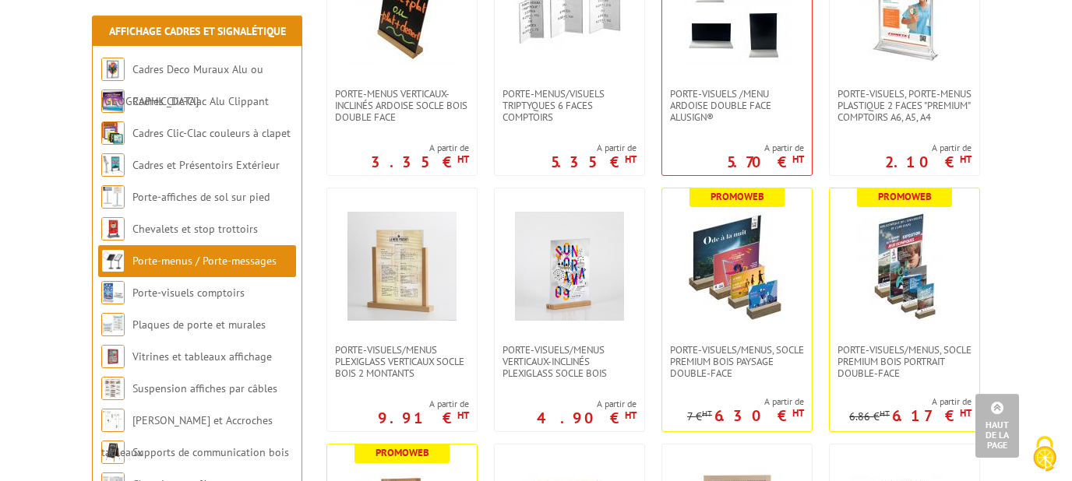
scroll to position [1960, 0]
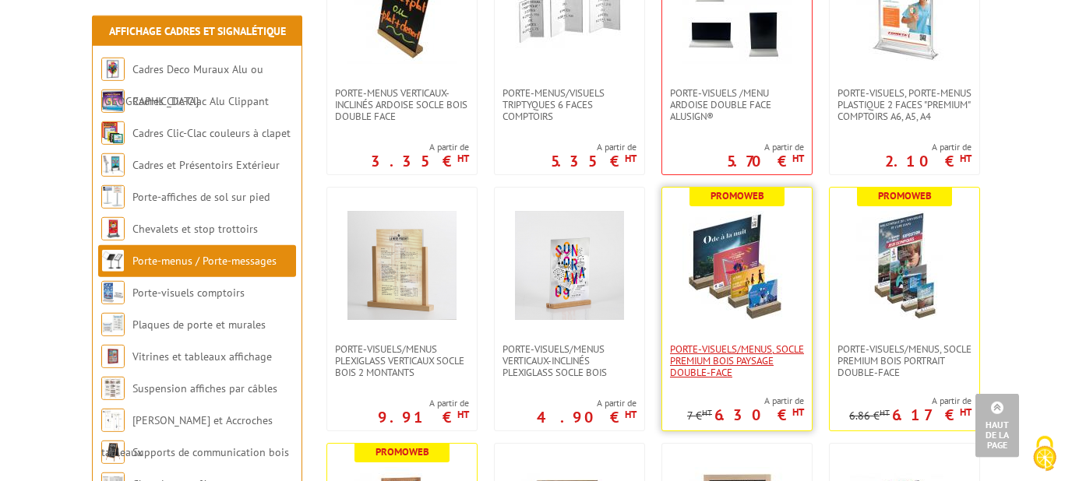
click at [709, 360] on span "PORTE-VISUELS/MENUS, SOCLE PREMIUM BOIS PAYSAGE DOUBLE-FACE" at bounding box center [737, 360] width 134 height 35
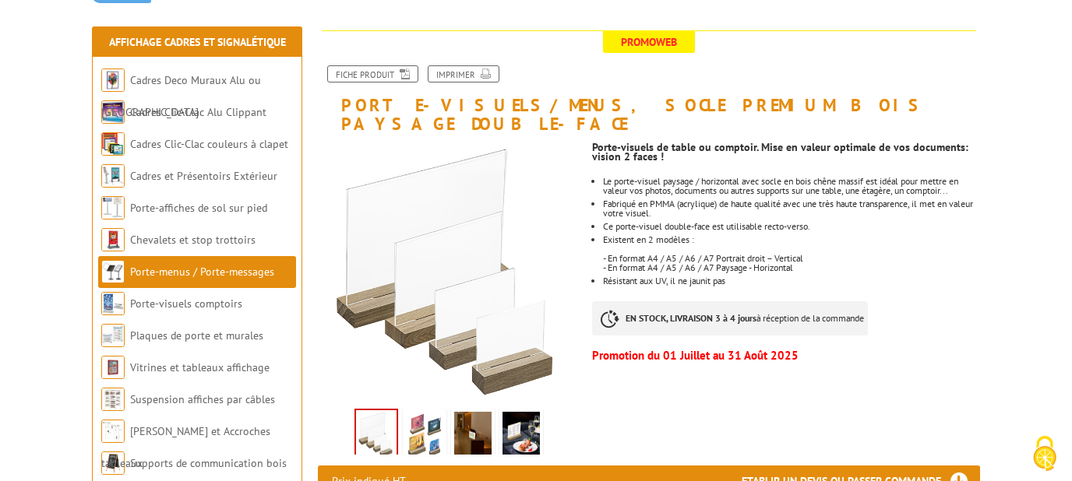
scroll to position [178, 0]
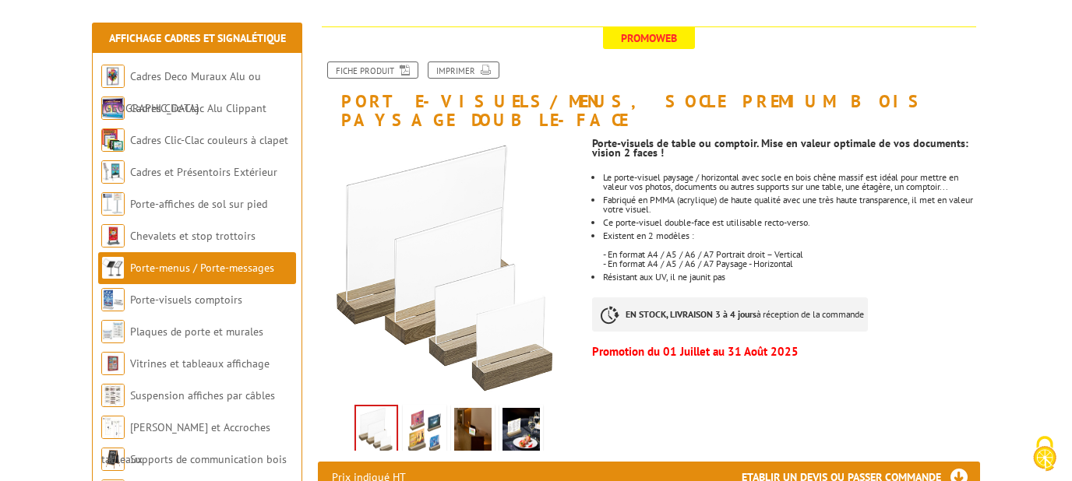
click at [431, 414] on img at bounding box center [424, 432] width 37 height 48
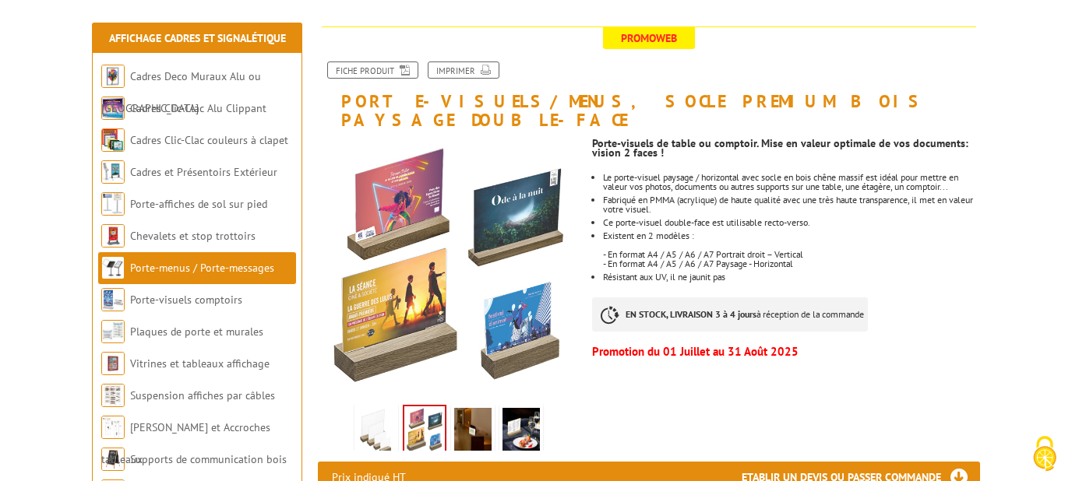
click at [471, 413] on img at bounding box center [472, 432] width 37 height 48
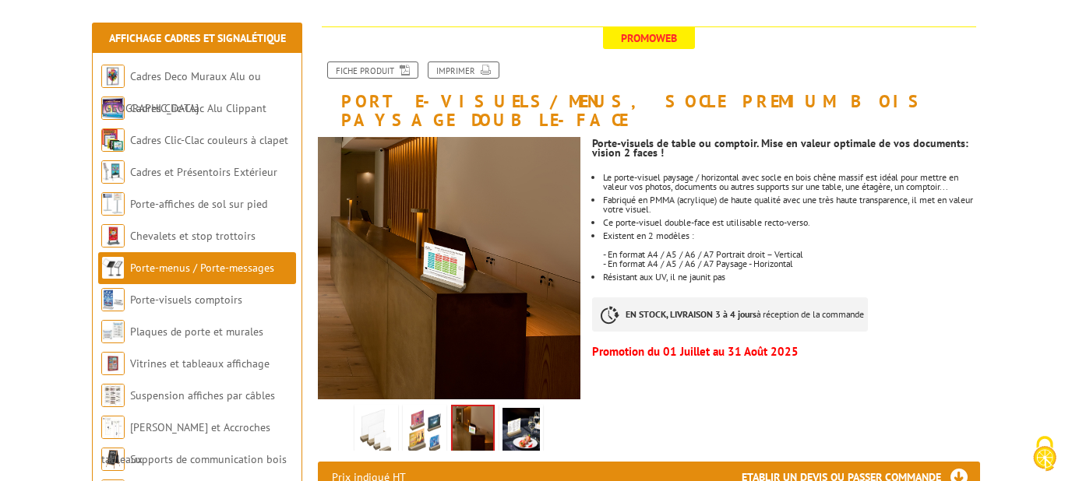
click at [523, 422] on img at bounding box center [520, 432] width 37 height 48
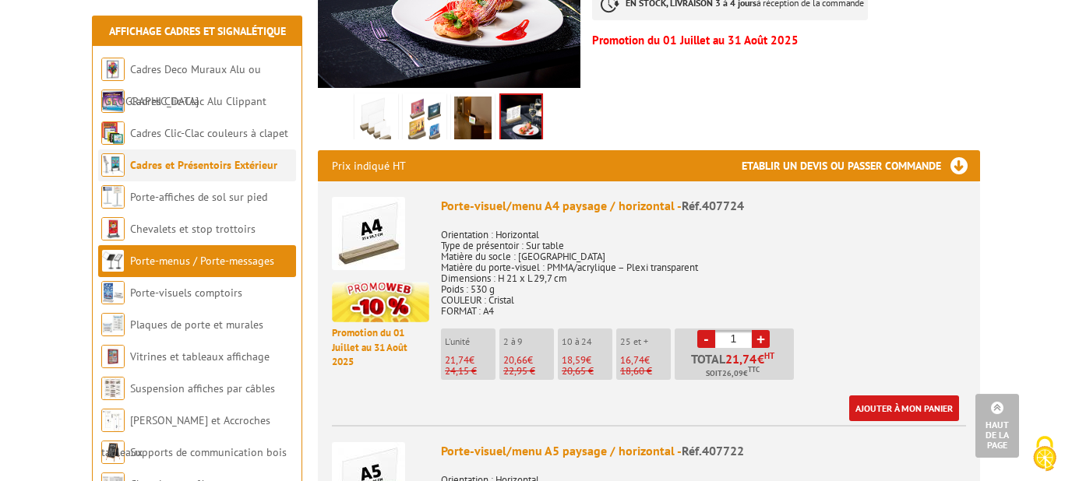
scroll to position [490, 0]
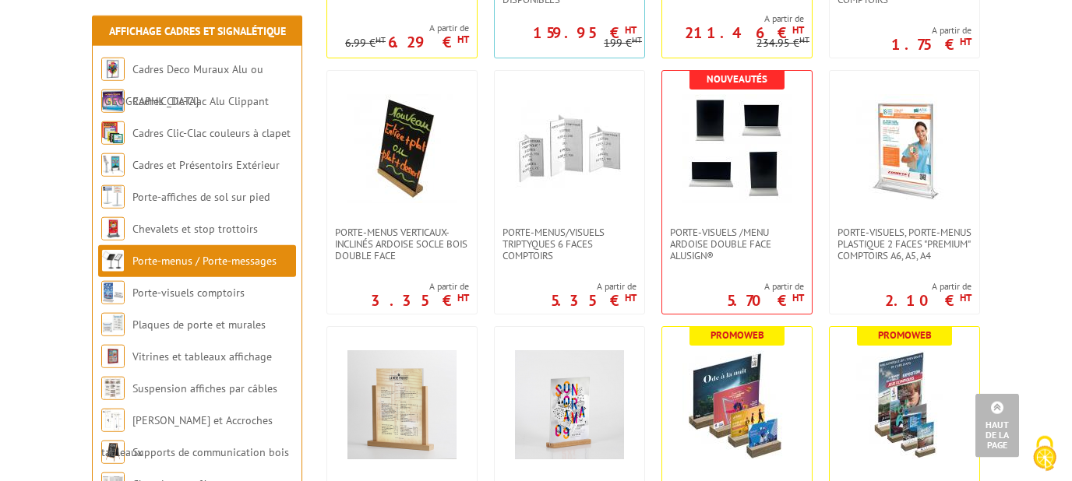
scroll to position [1823, 0]
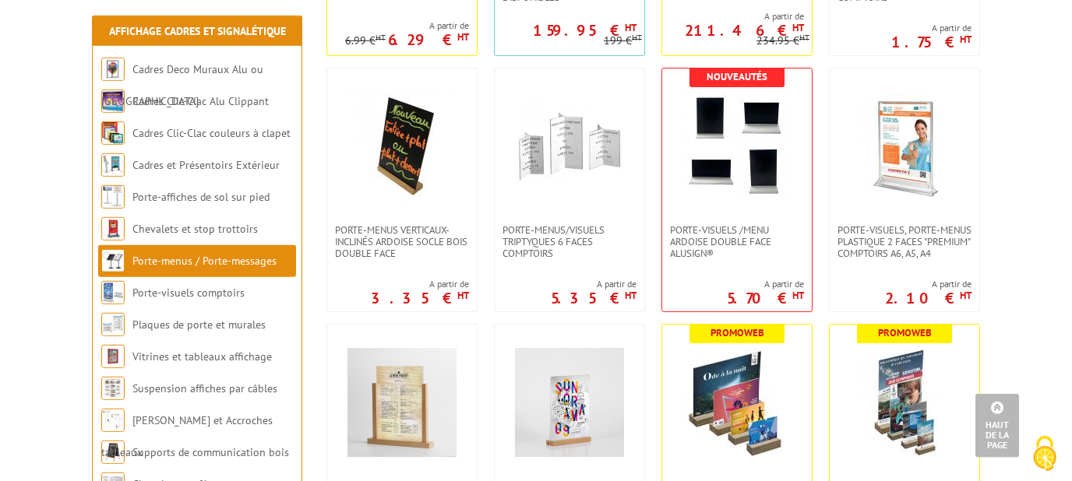
click at [1009, 321] on body "Nos équipes sont à votre service du lundi au vendredi de 8h30 à 12h30 et de 13h…" at bounding box center [536, 128] width 1072 height 3903
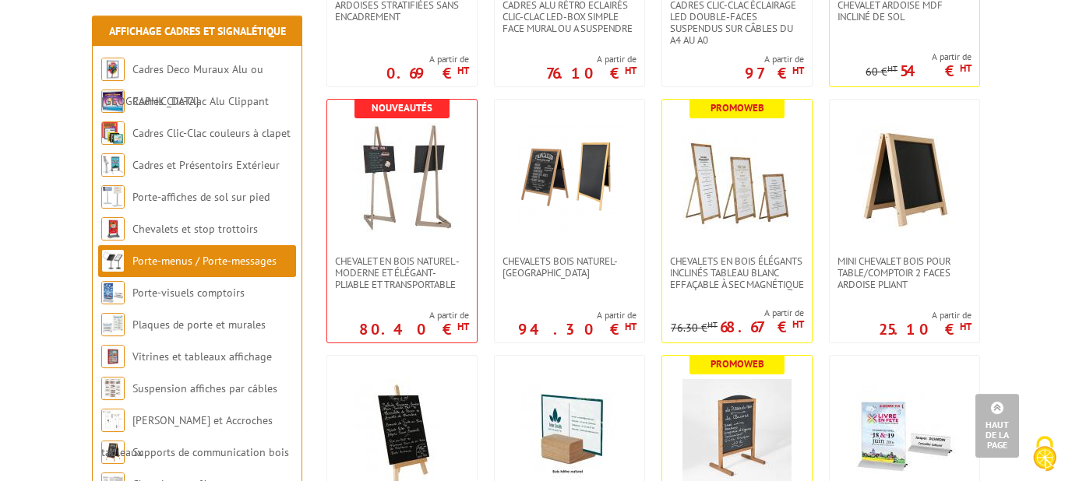
scroll to position [512, 0]
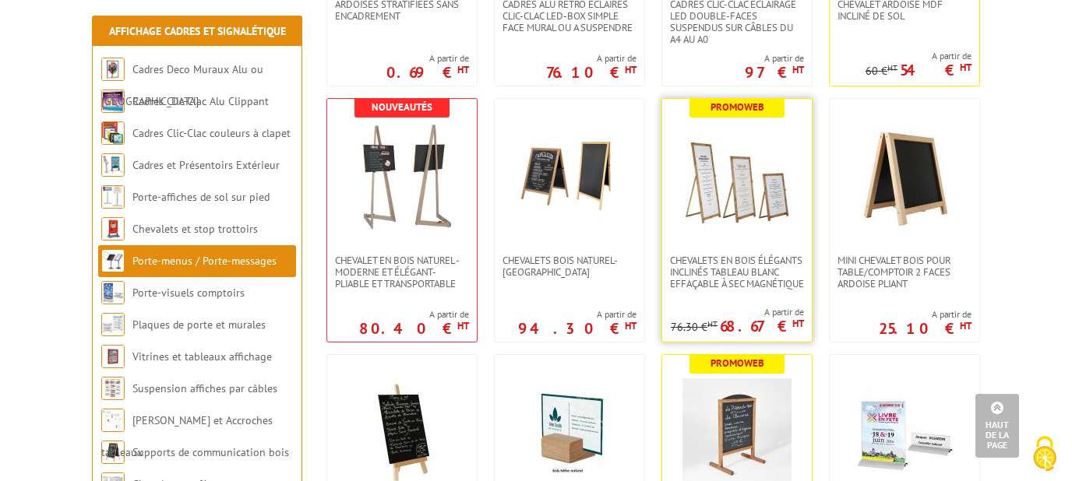
click at [756, 247] on link at bounding box center [737, 177] width 150 height 156
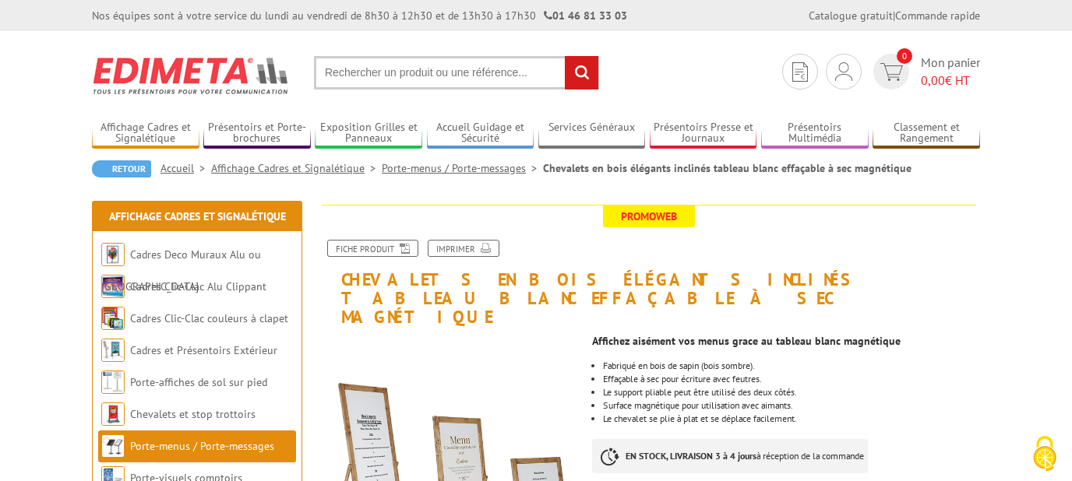
scroll to position [170, 0]
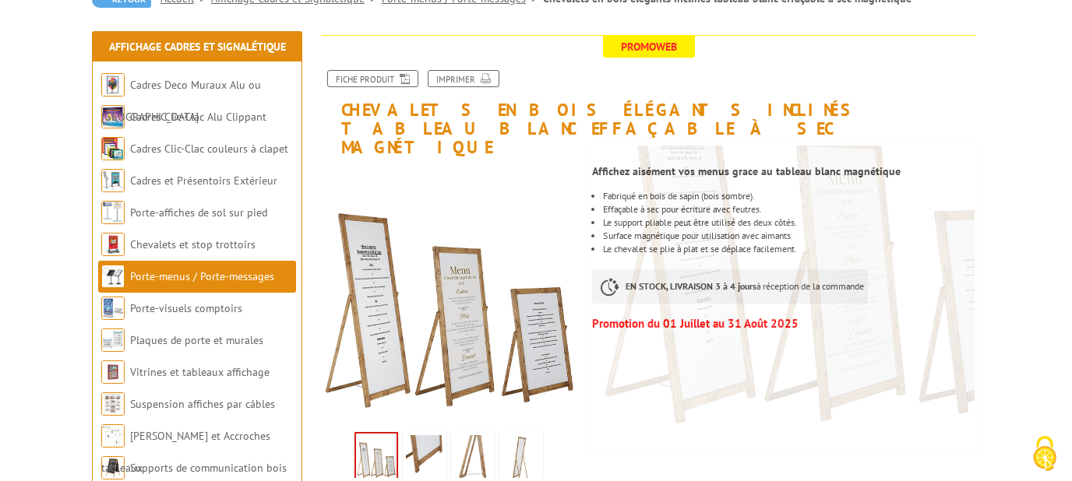
click at [426, 438] on img at bounding box center [424, 459] width 37 height 48
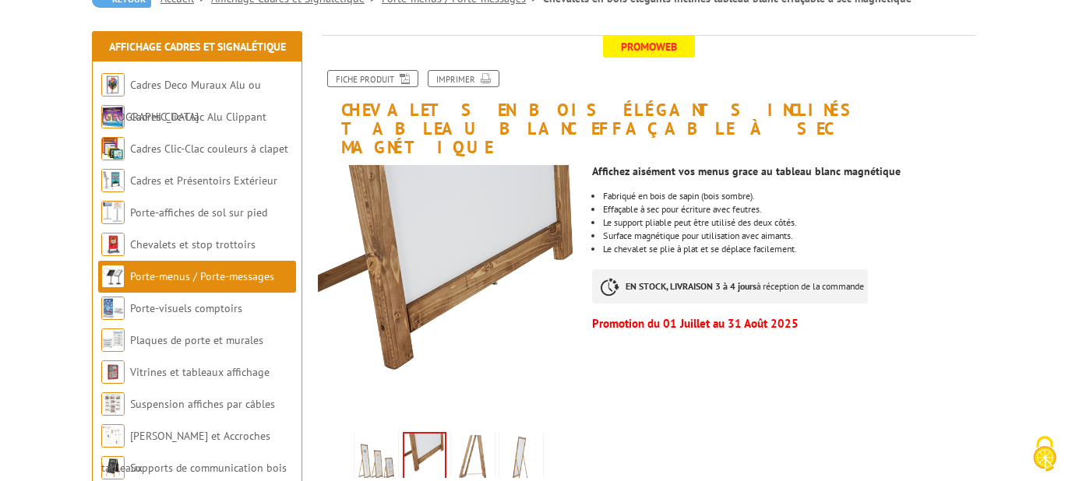
click at [476, 437] on img at bounding box center [472, 459] width 37 height 48
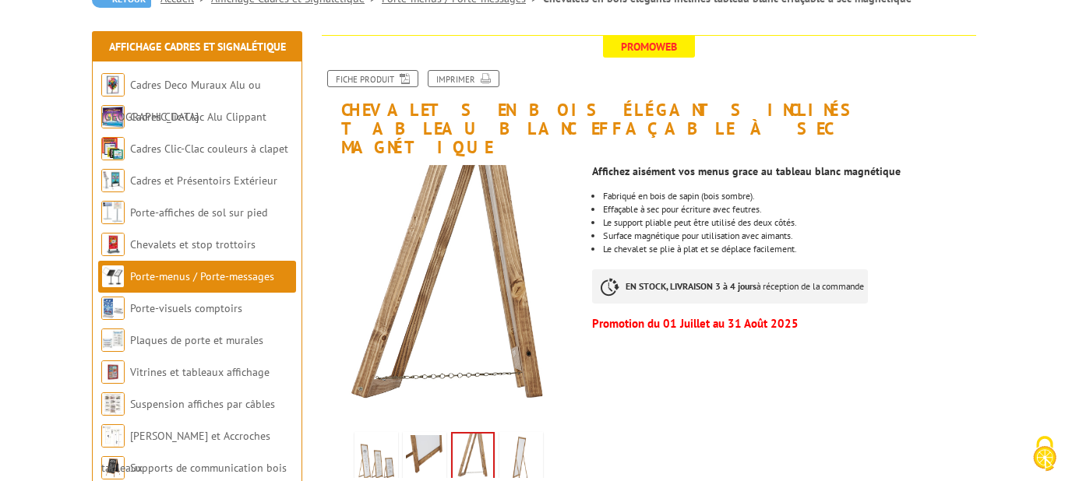
click at [529, 435] on img at bounding box center [520, 459] width 37 height 48
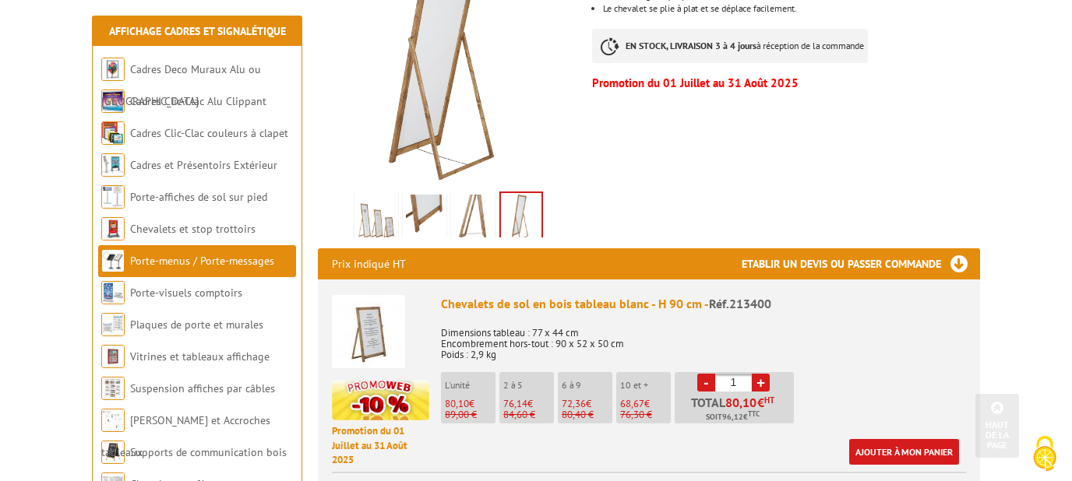
scroll to position [433, 0]
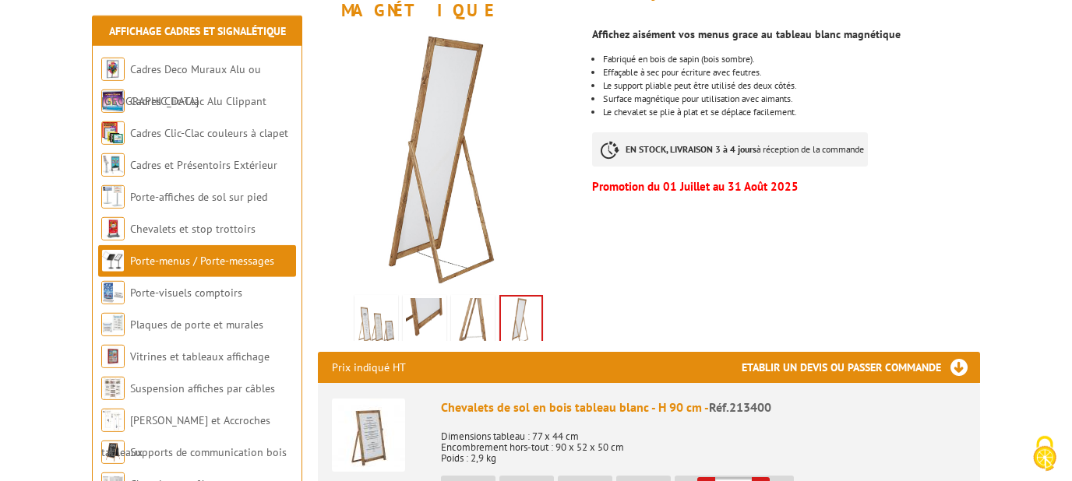
scroll to position [308, 0]
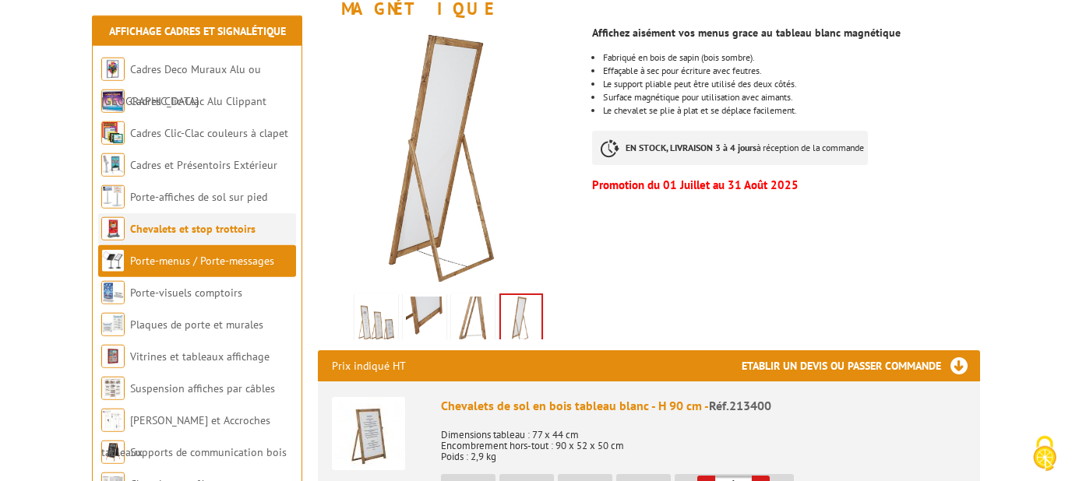
click at [238, 237] on li "Chevalets et stop trottoirs" at bounding box center [197, 229] width 198 height 32
click at [238, 231] on link "Chevalets et stop trottoirs" at bounding box center [192, 229] width 125 height 14
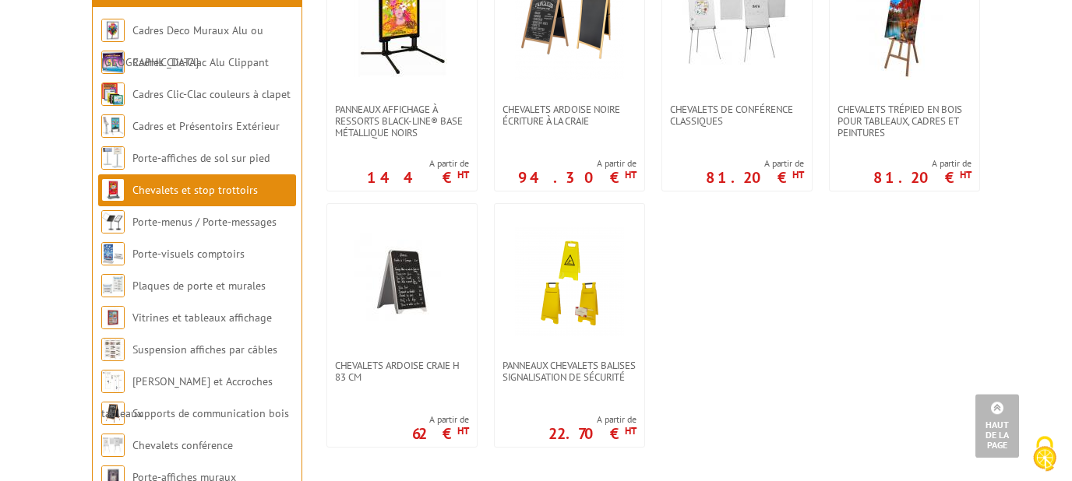
scroll to position [1448, 0]
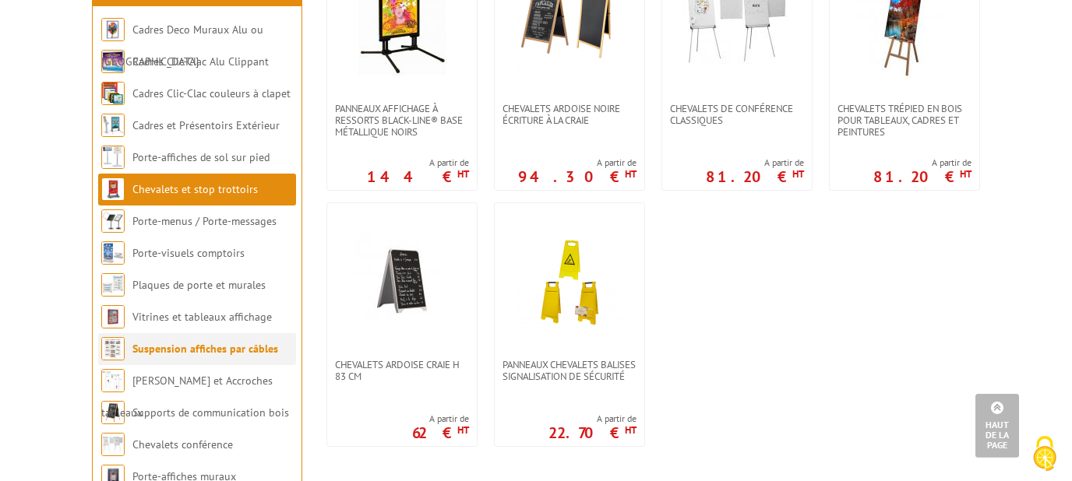
click at [235, 365] on li "Suspension affiches par câbles" at bounding box center [197, 349] width 198 height 32
click at [235, 356] on link "Suspension affiches par câbles" at bounding box center [205, 349] width 146 height 14
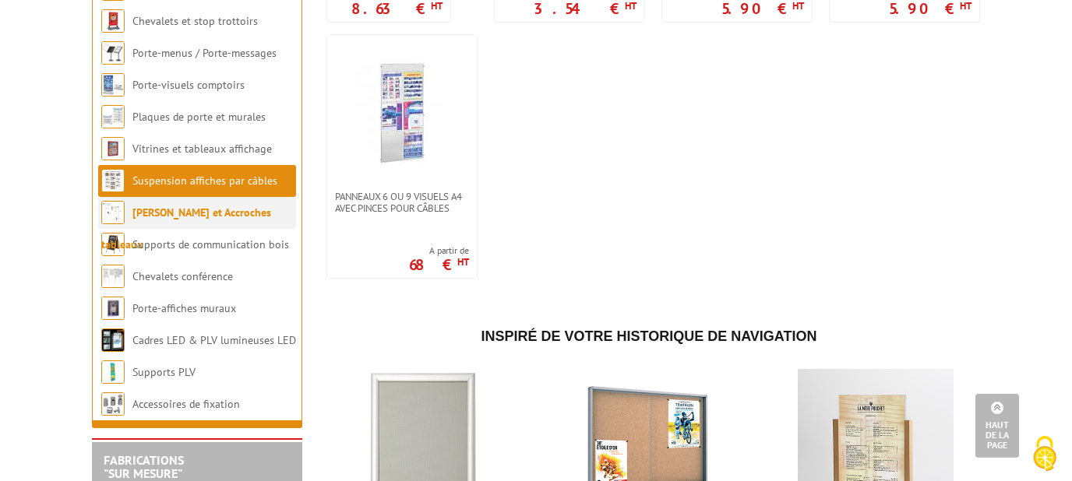
scroll to position [1600, 0]
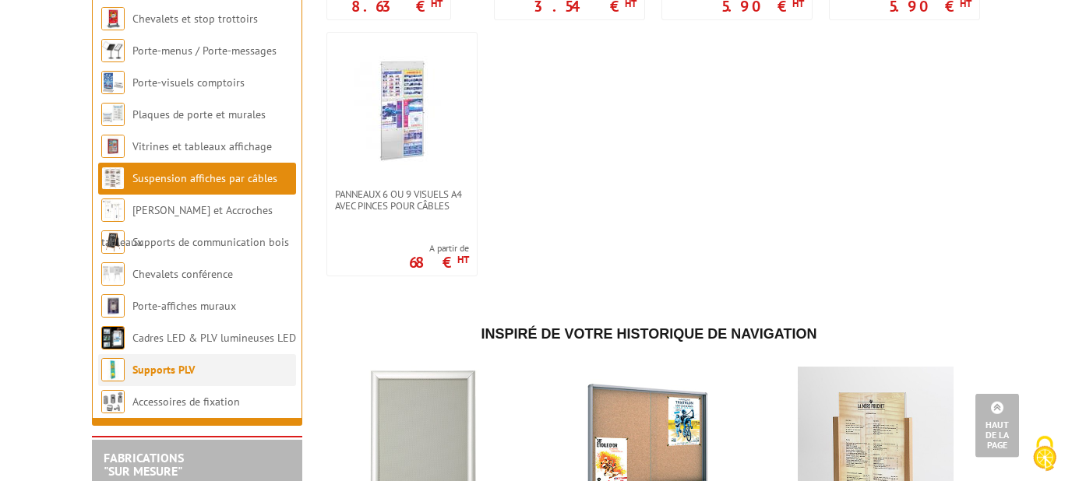
click at [194, 363] on link "Supports PLV" at bounding box center [163, 370] width 62 height 14
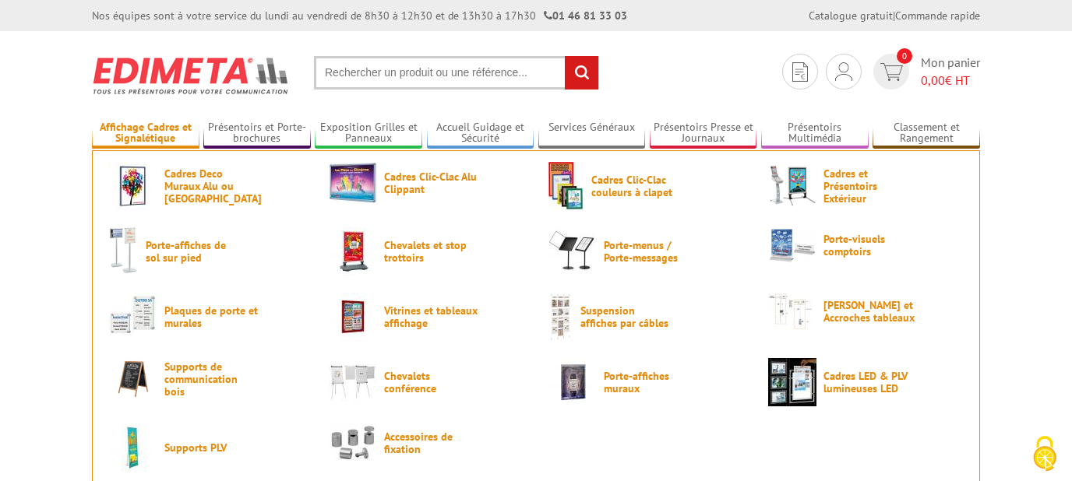
click at [125, 139] on link "Affichage Cadres et Signalétique" at bounding box center [145, 134] width 107 height 26
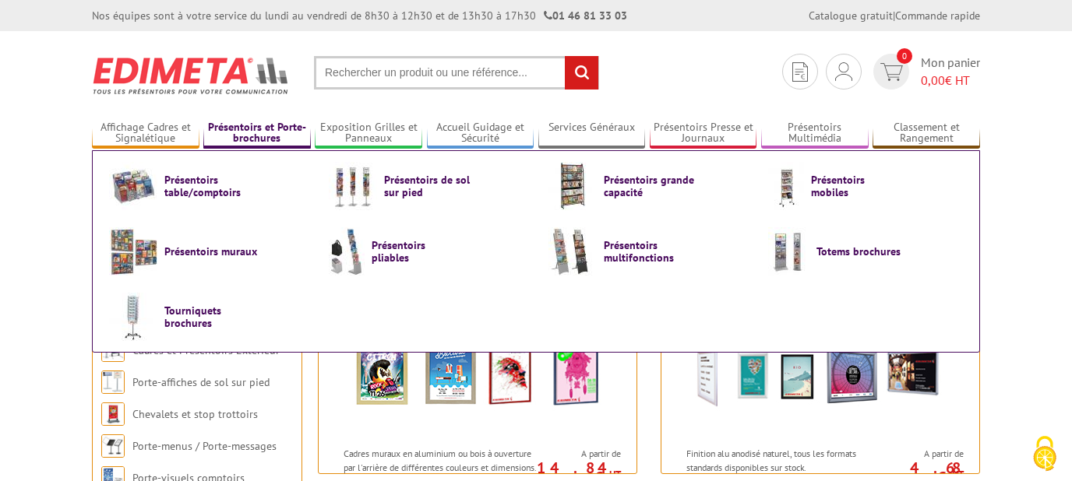
click at [247, 135] on link "Présentoirs et Porte-brochures" at bounding box center [256, 134] width 107 height 26
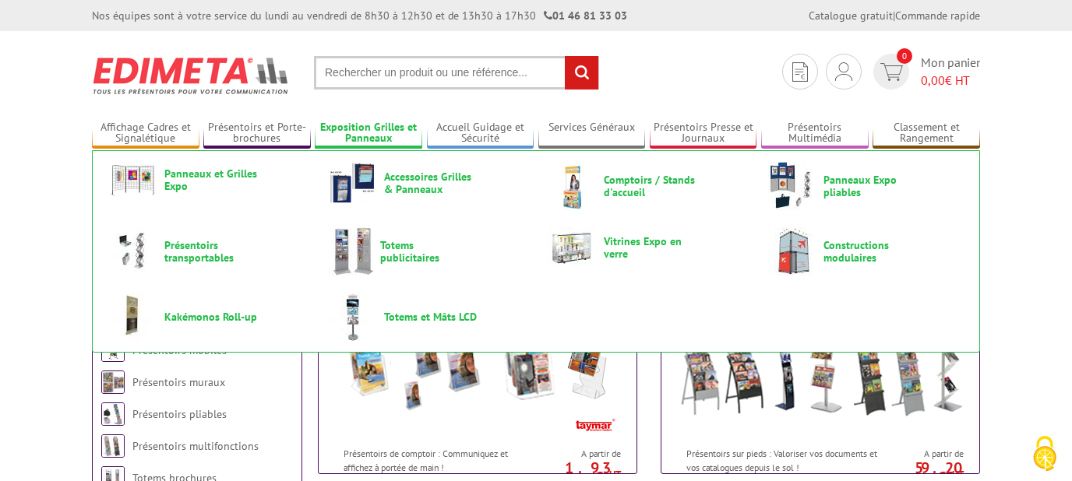
click at [368, 128] on link "Exposition Grilles et Panneaux" at bounding box center [368, 134] width 107 height 26
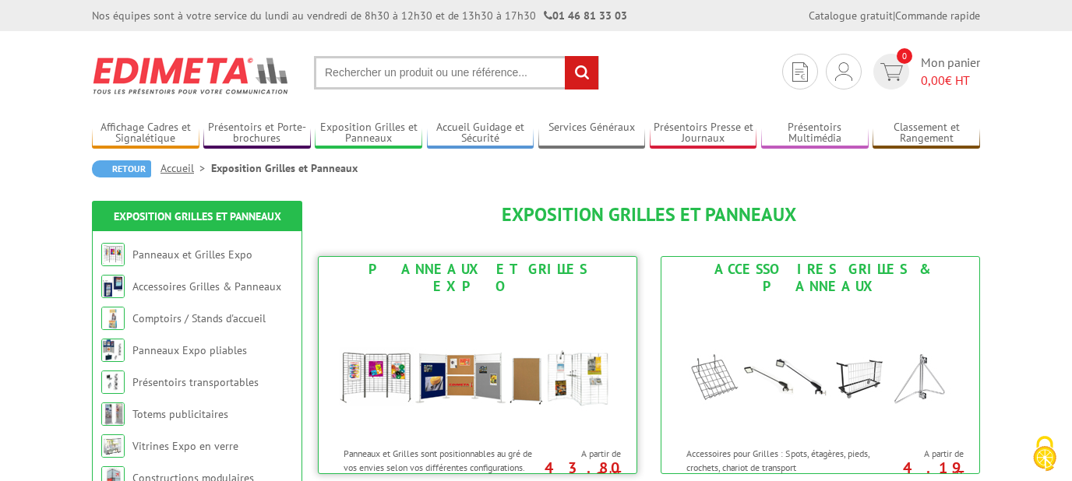
click at [494, 343] on img at bounding box center [477, 369] width 288 height 140
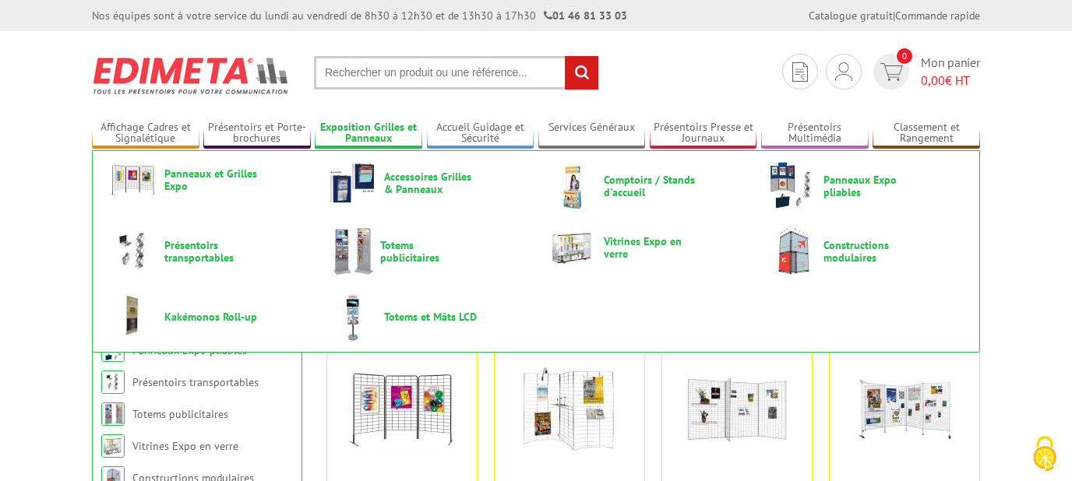
click at [379, 139] on link "Exposition Grilles et Panneaux" at bounding box center [368, 134] width 107 height 26
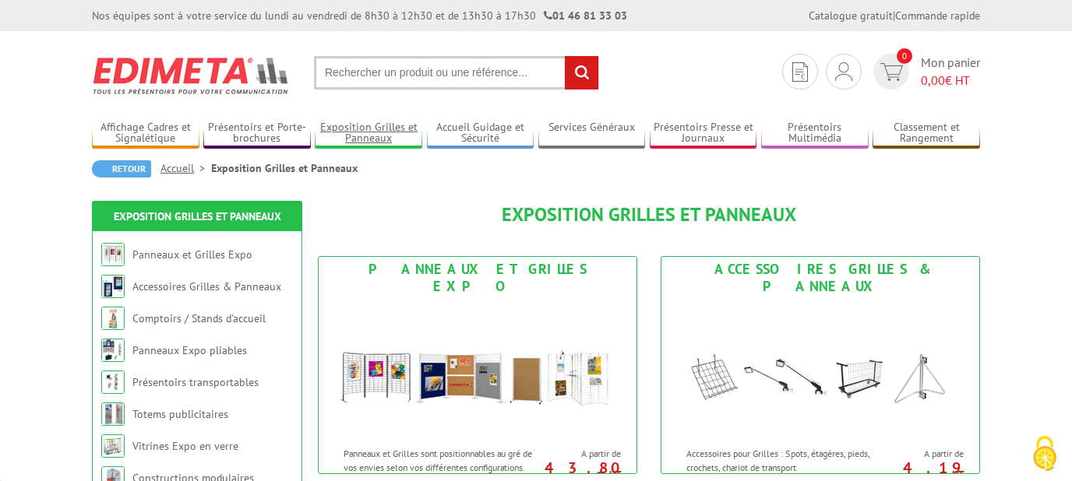
click at [379, 139] on link "Exposition Grilles et Panneaux" at bounding box center [368, 134] width 107 height 26
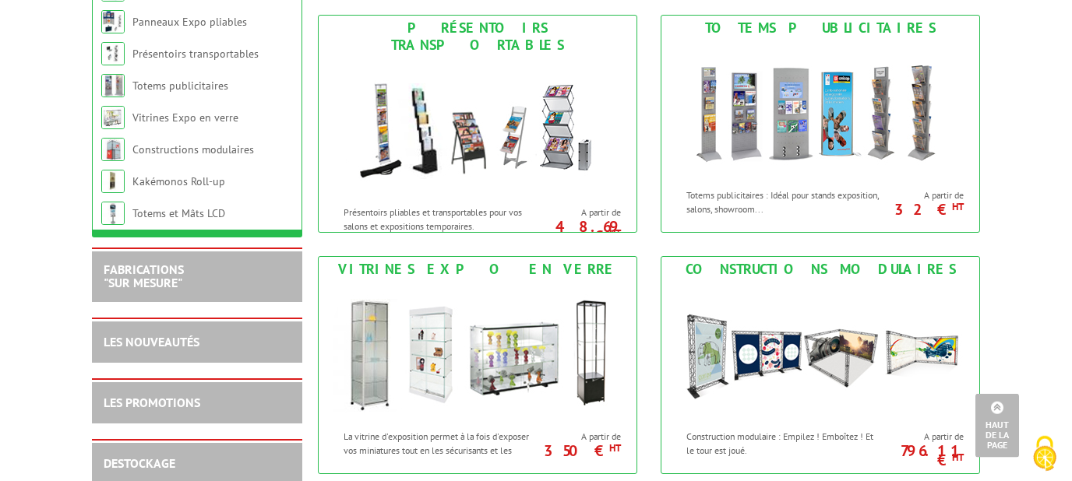
scroll to position [725, 0]
click at [379, 139] on img at bounding box center [477, 127] width 288 height 140
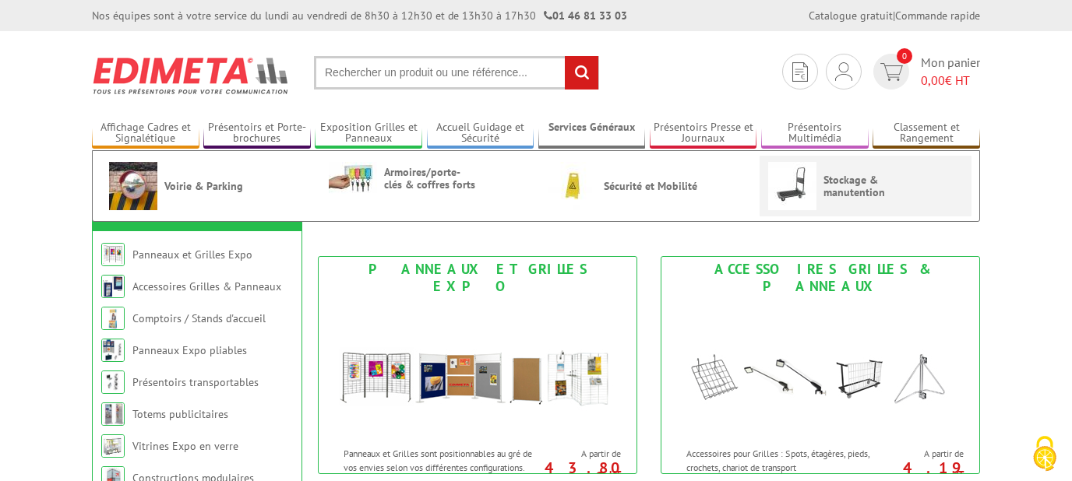
click at [815, 198] on img at bounding box center [792, 186] width 48 height 48
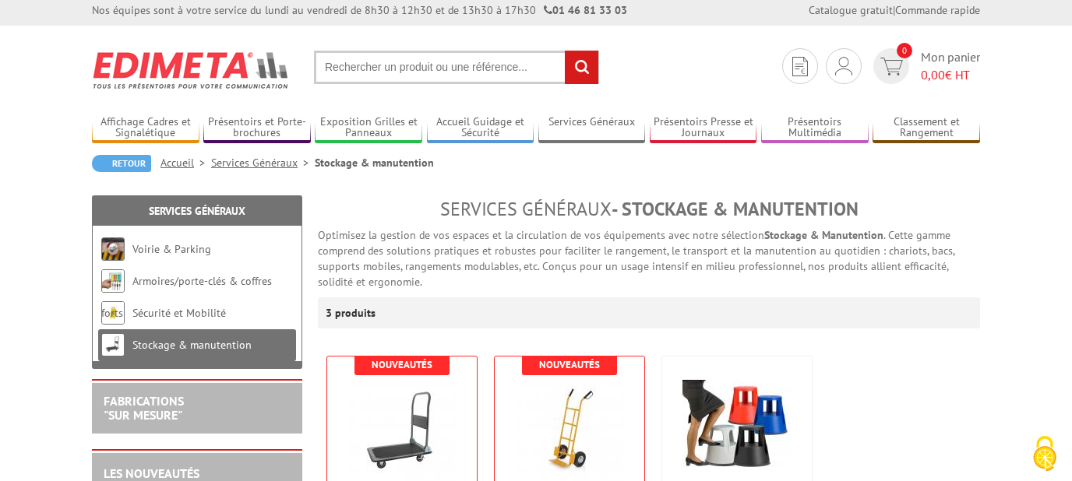
scroll to position [5, 0]
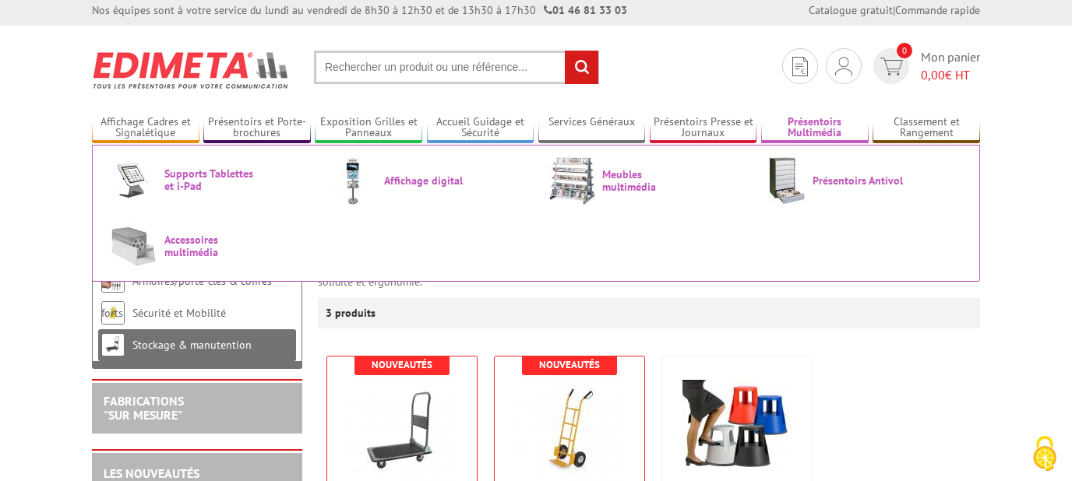
click at [790, 129] on link "Présentoirs Multimédia" at bounding box center [814, 128] width 107 height 26
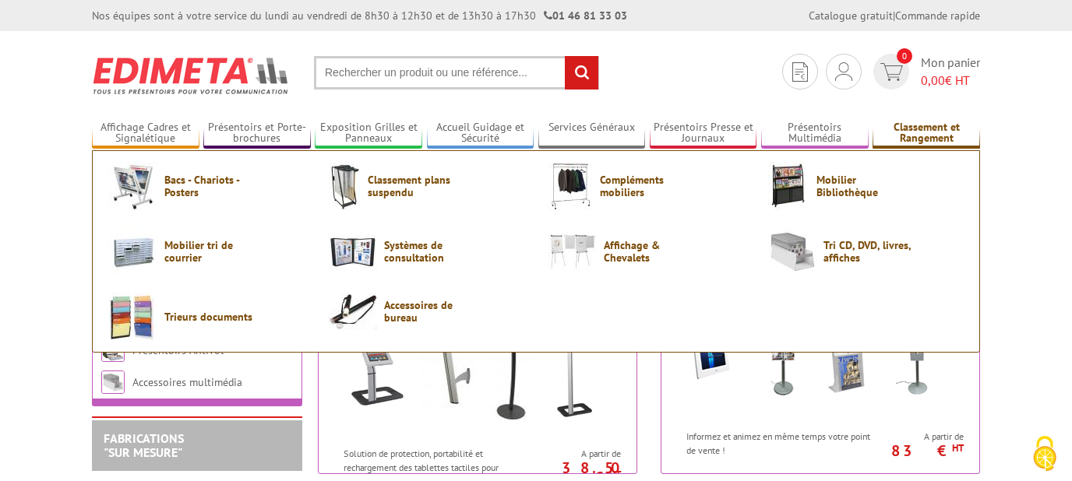
click at [938, 131] on link "Classement et Rangement" at bounding box center [925, 134] width 107 height 26
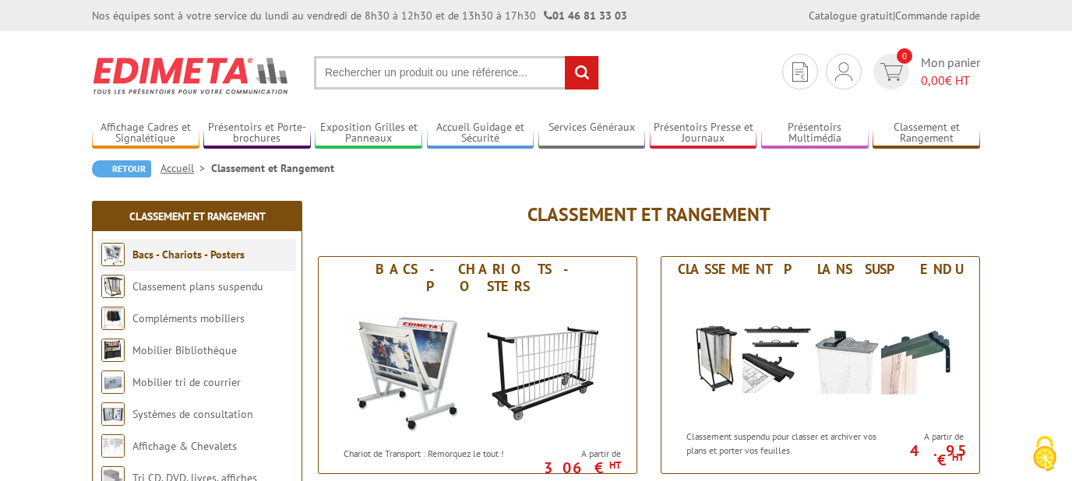
click at [236, 255] on link "Bacs - Chariots - Posters" at bounding box center [188, 255] width 112 height 14
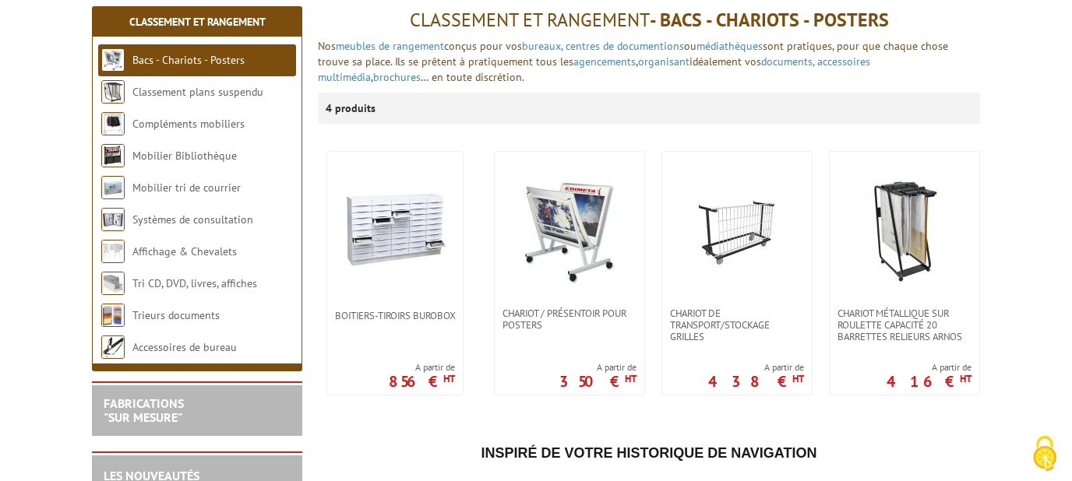
scroll to position [195, 0]
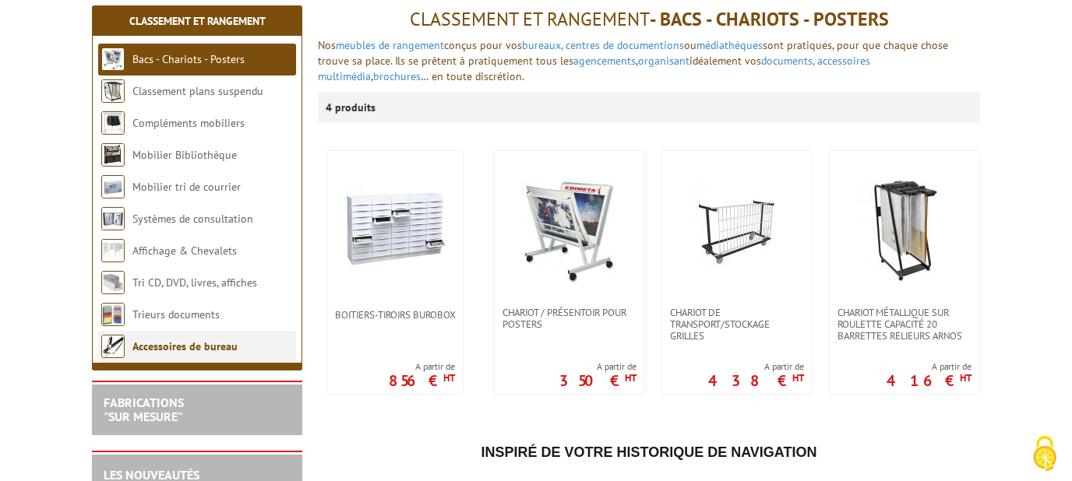
click at [200, 341] on link "Accessoires de bureau" at bounding box center [184, 347] width 105 height 14
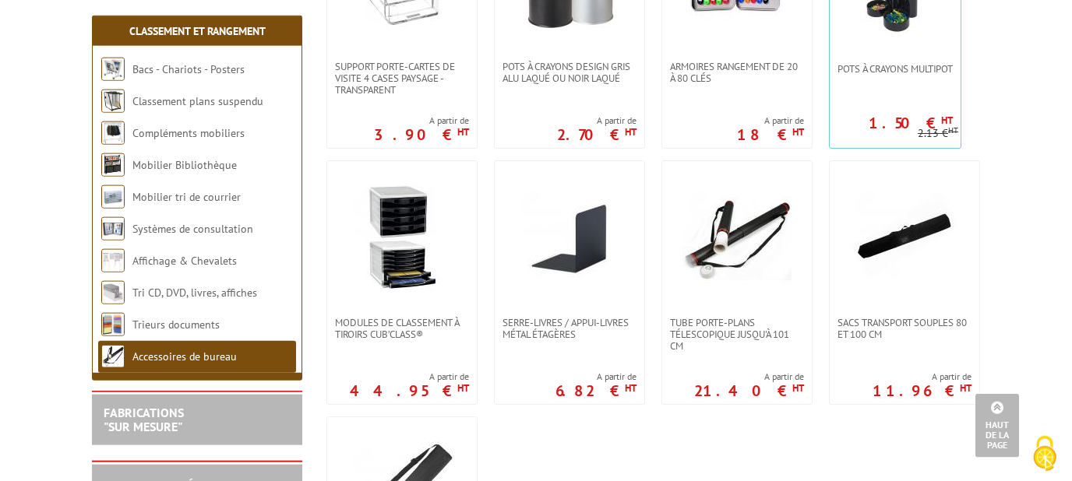
scroll to position [1964, 0]
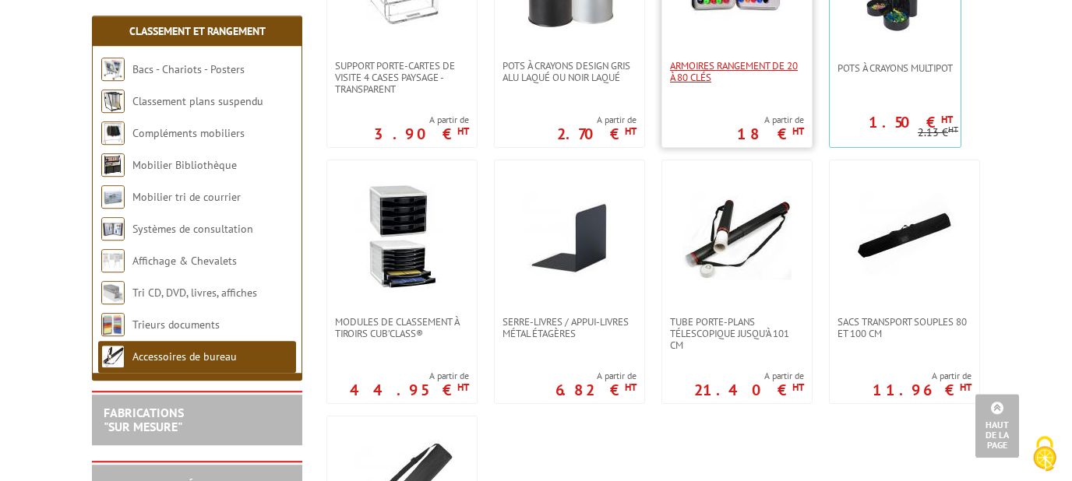
click at [754, 68] on span "Armoires rangement de 20 à 80 clés" at bounding box center [737, 71] width 134 height 23
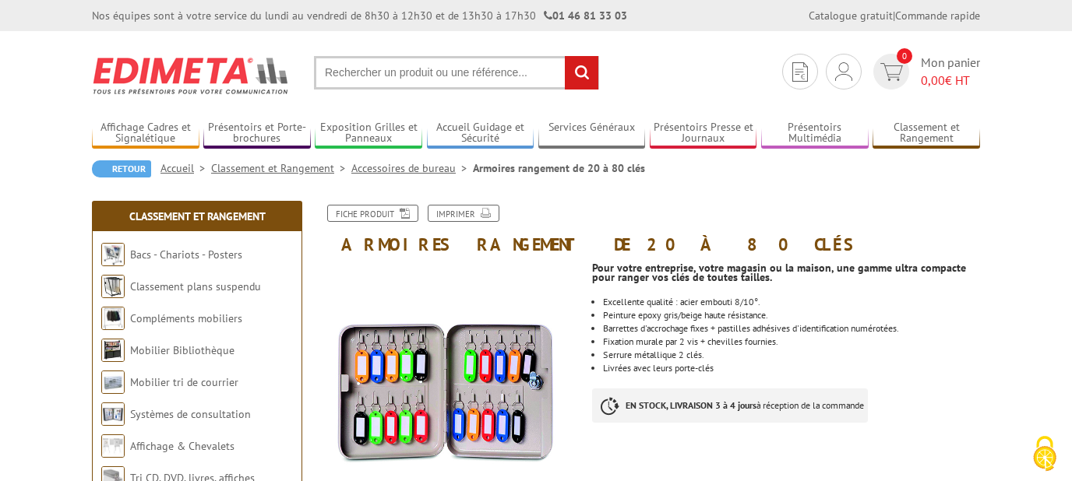
click at [456, 60] on input "text" at bounding box center [456, 72] width 285 height 33
type input "ARMOIRE RANGEMENT CLES"
click at [565, 56] on input "rechercher" at bounding box center [581, 72] width 33 height 33
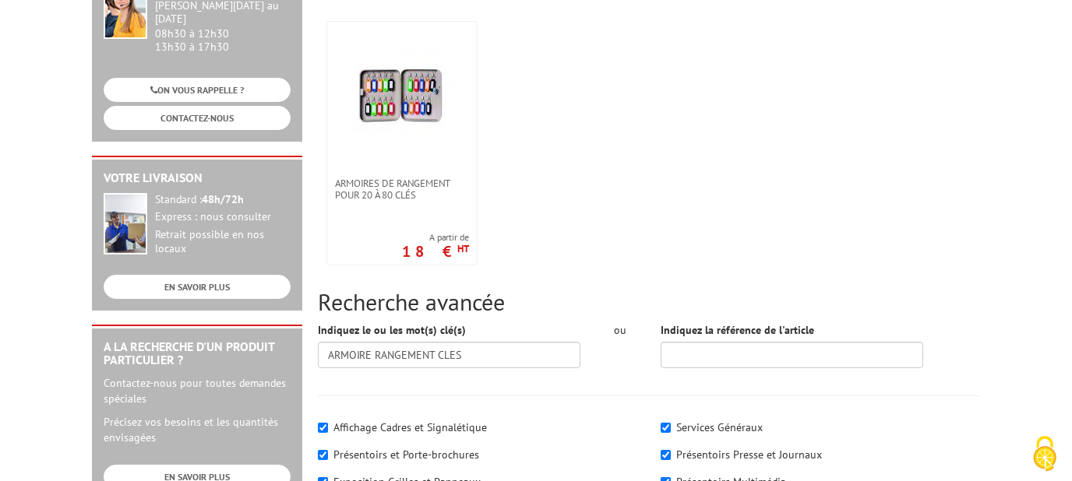
scroll to position [257, 0]
